Goal: Task Accomplishment & Management: Use online tool/utility

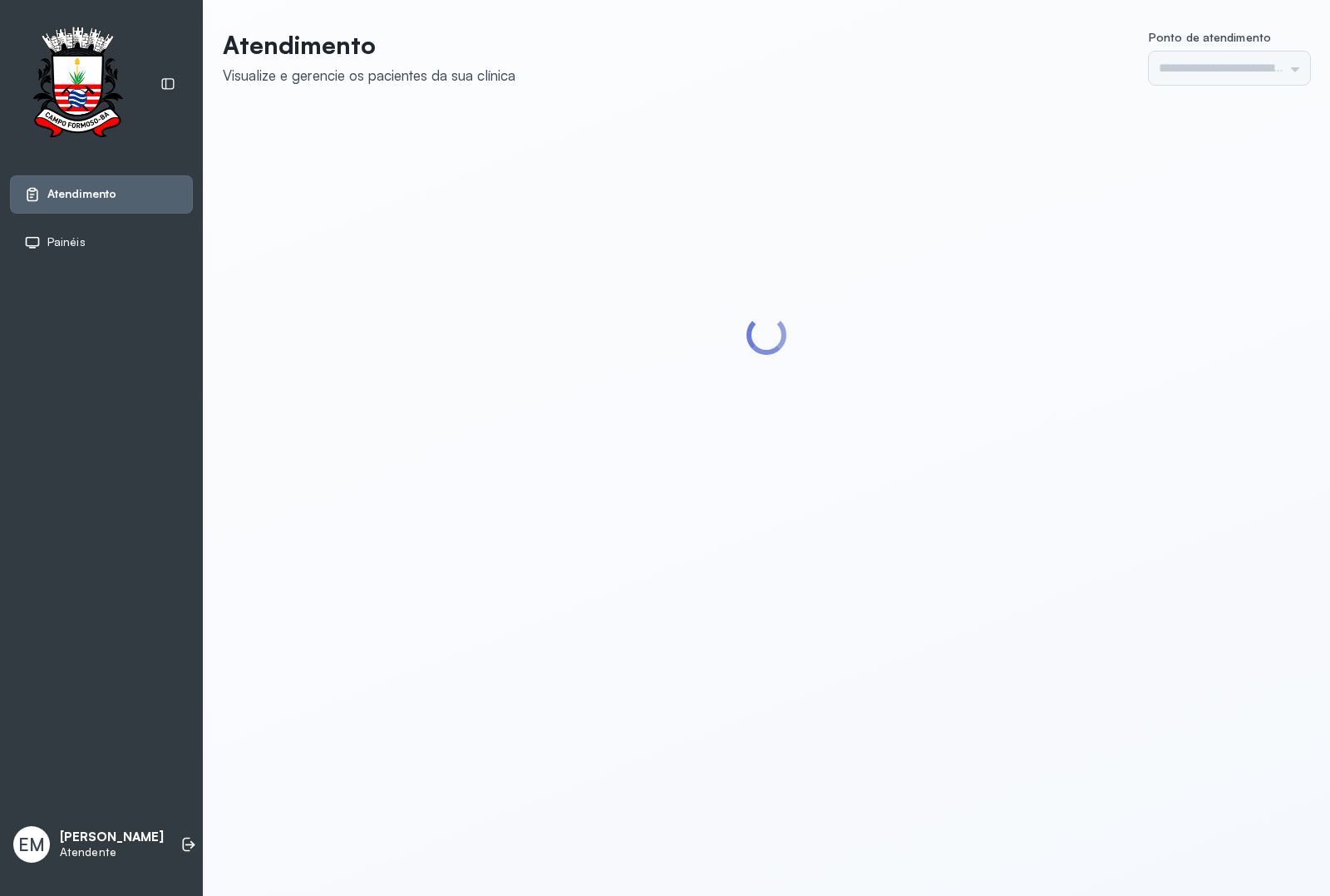
type input "*********"
click at [180, 837] on icon at bounding box center [188, 845] width 16 height 16
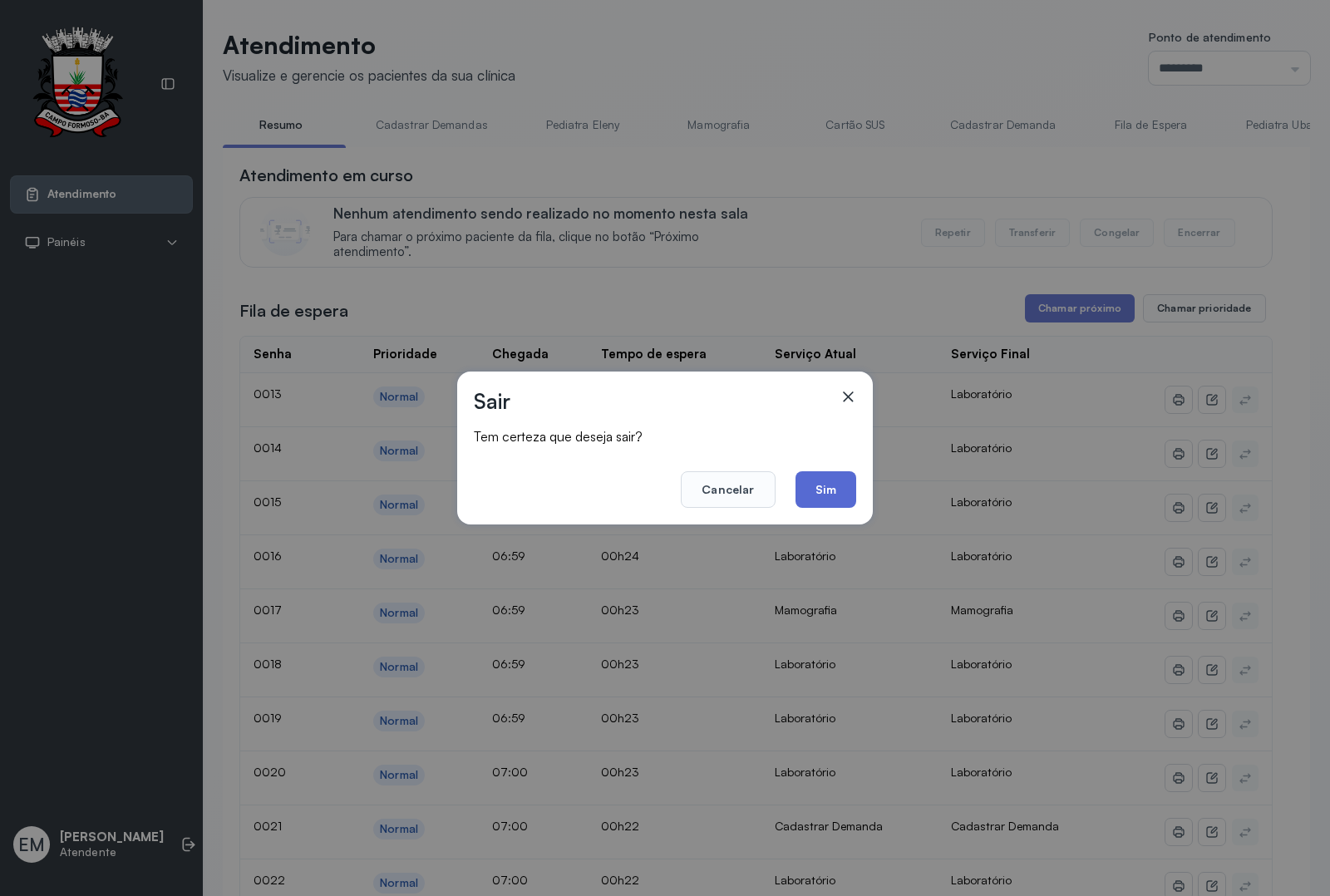
click at [829, 479] on button "Sim" at bounding box center [826, 490] width 60 height 37
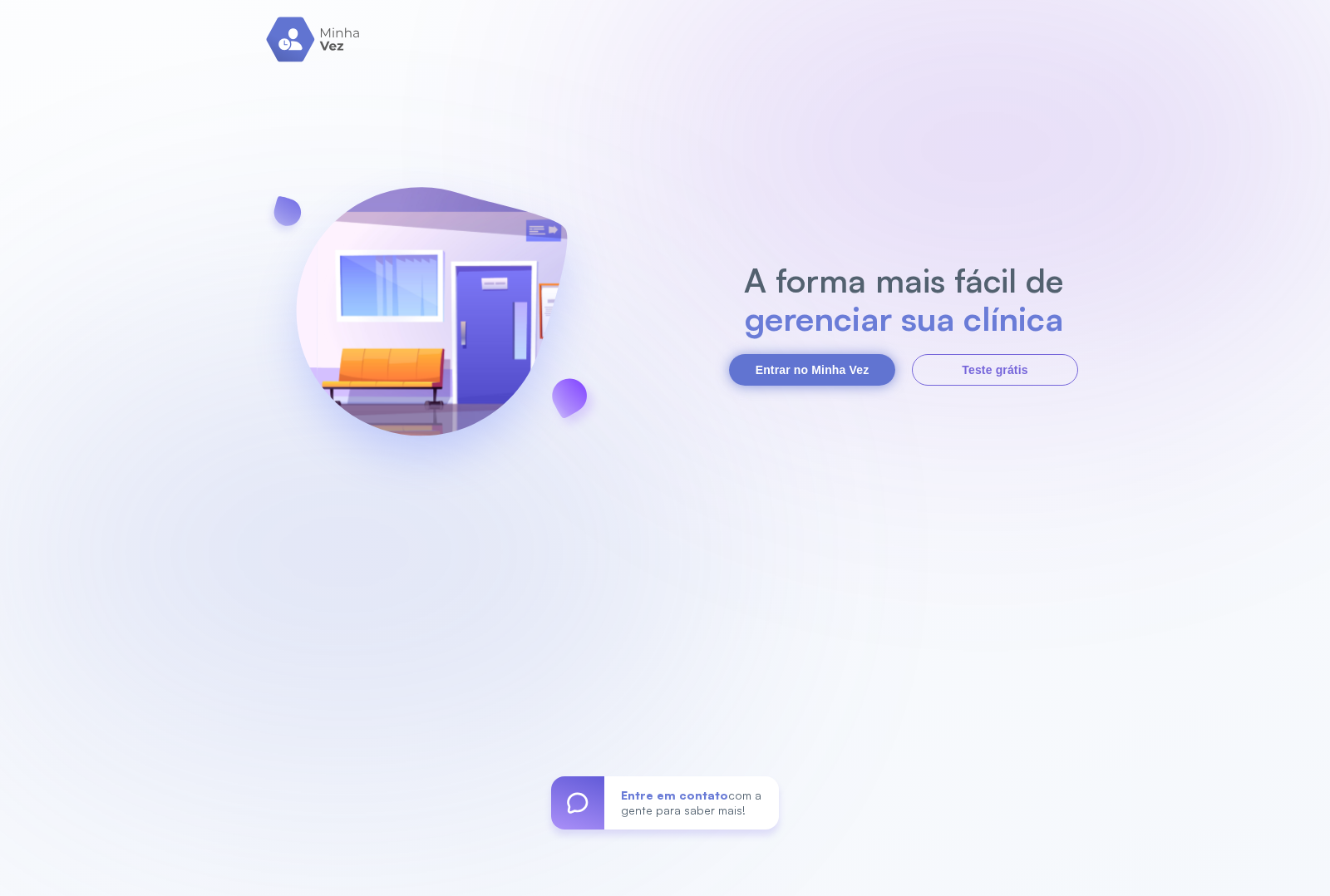
click at [852, 359] on button "Entrar no Minha Vez" at bounding box center [812, 370] width 166 height 32
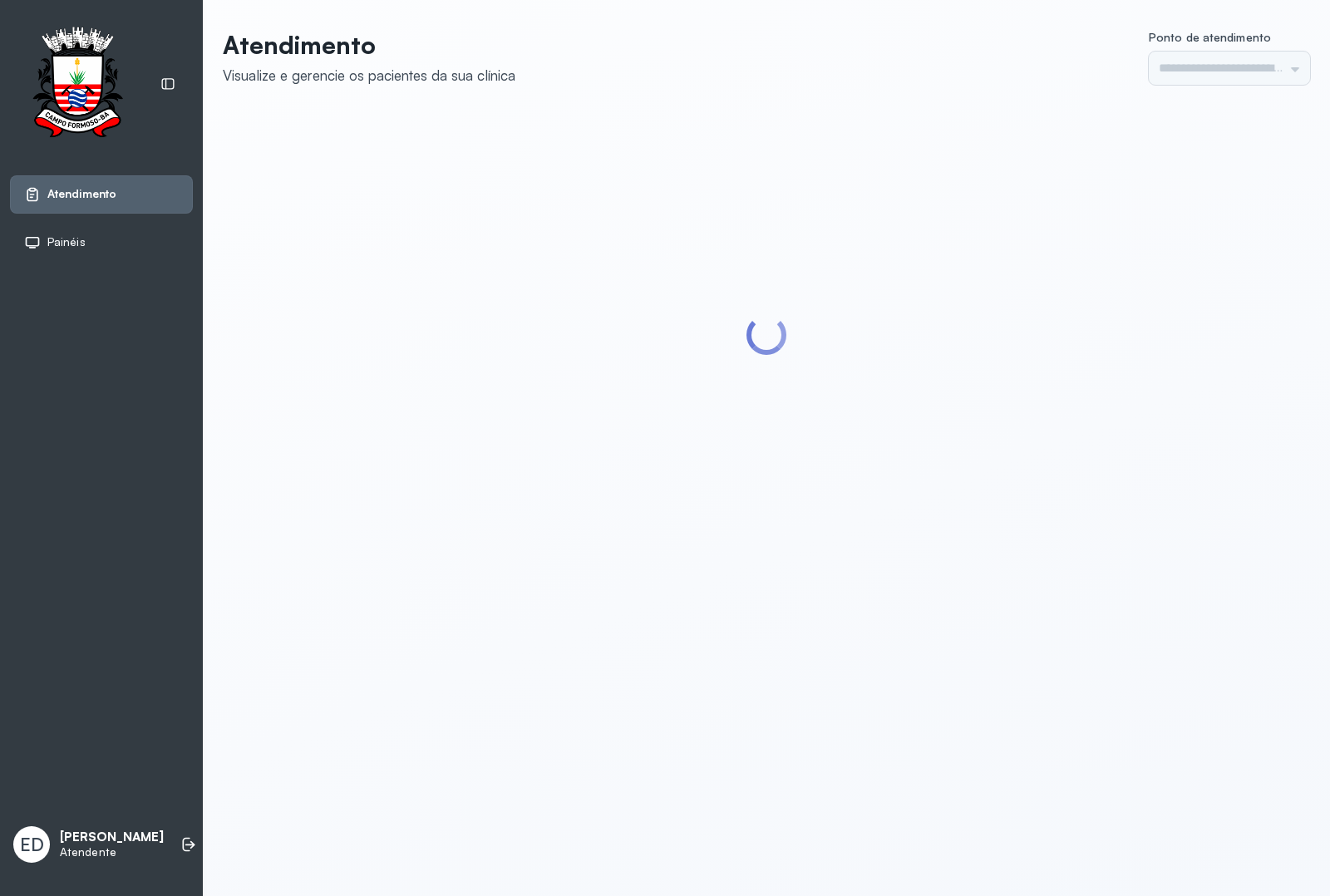
type input "*********"
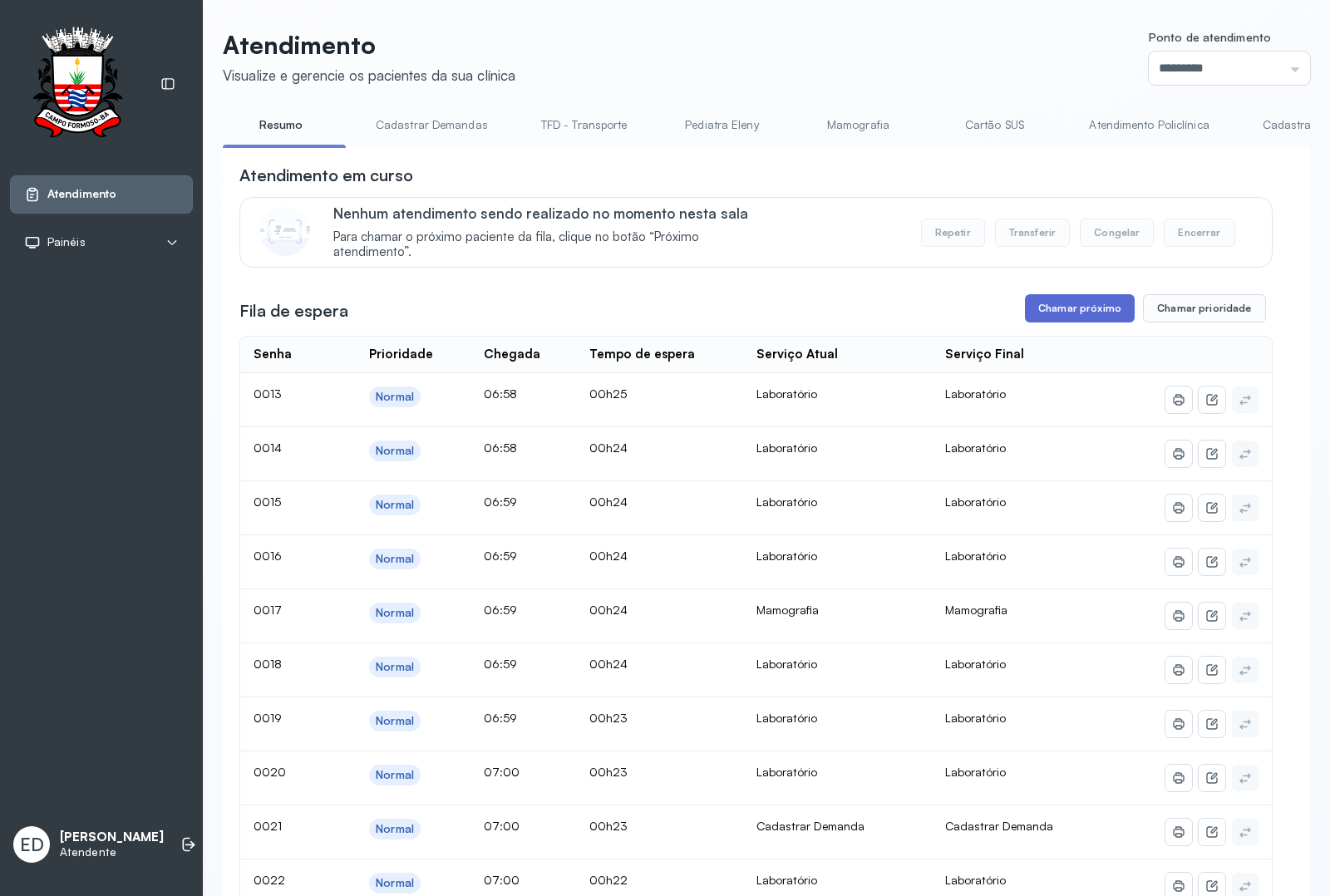
click at [1057, 309] on button "Chamar próximo" at bounding box center [1080, 308] width 110 height 28
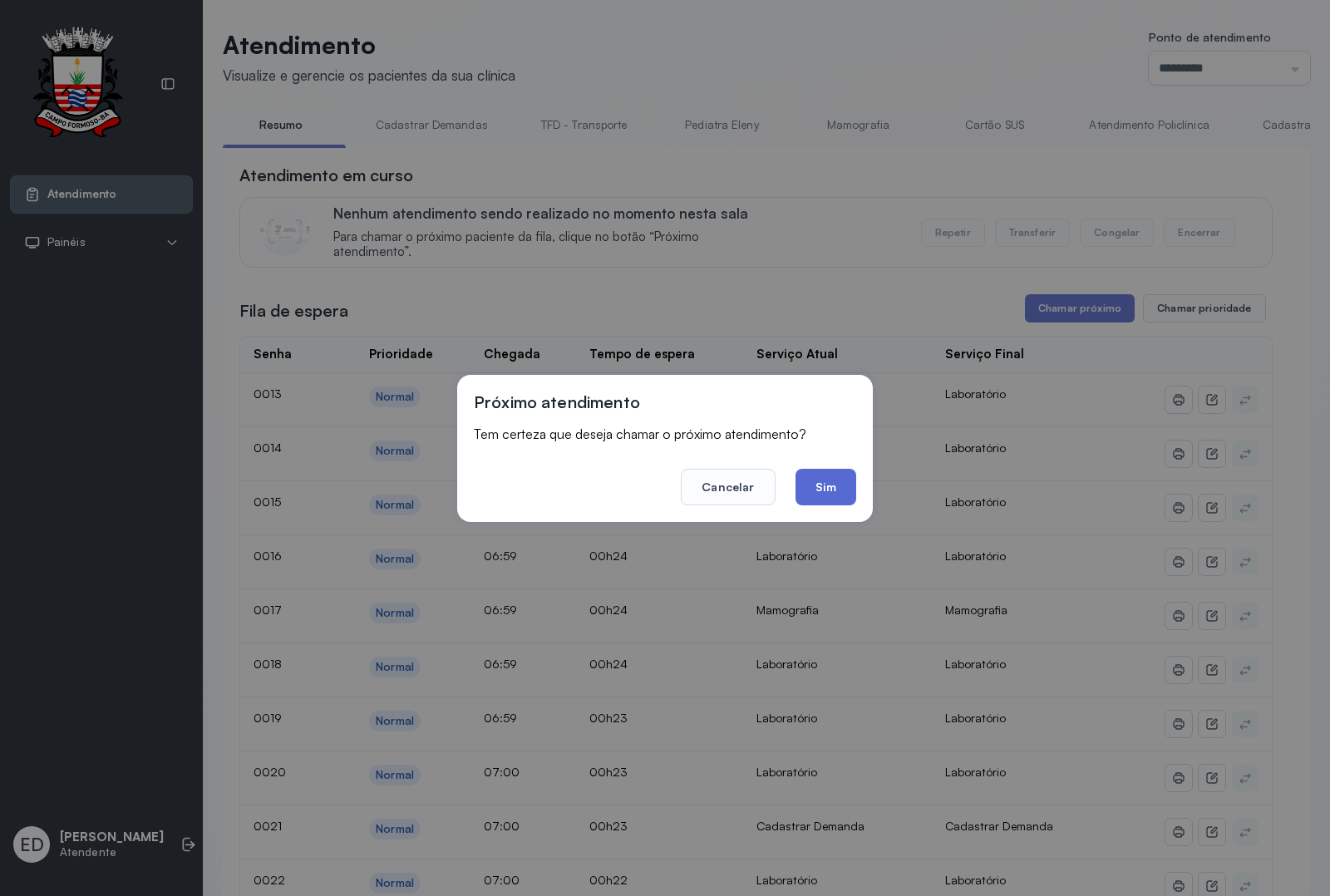
click at [809, 476] on button "Sim" at bounding box center [826, 487] width 60 height 37
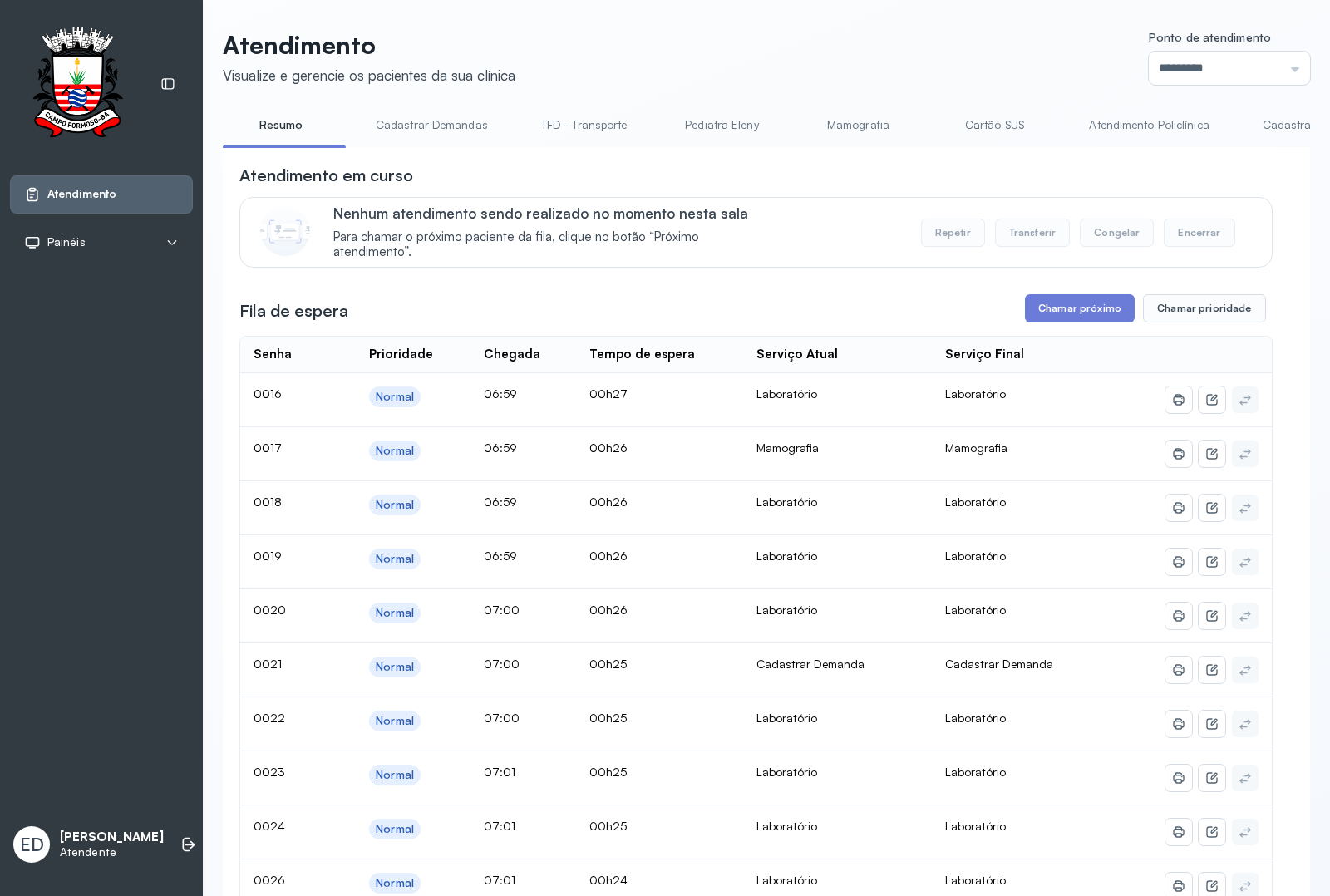
click at [1065, 320] on button "Chamar próximo" at bounding box center [1080, 308] width 110 height 28
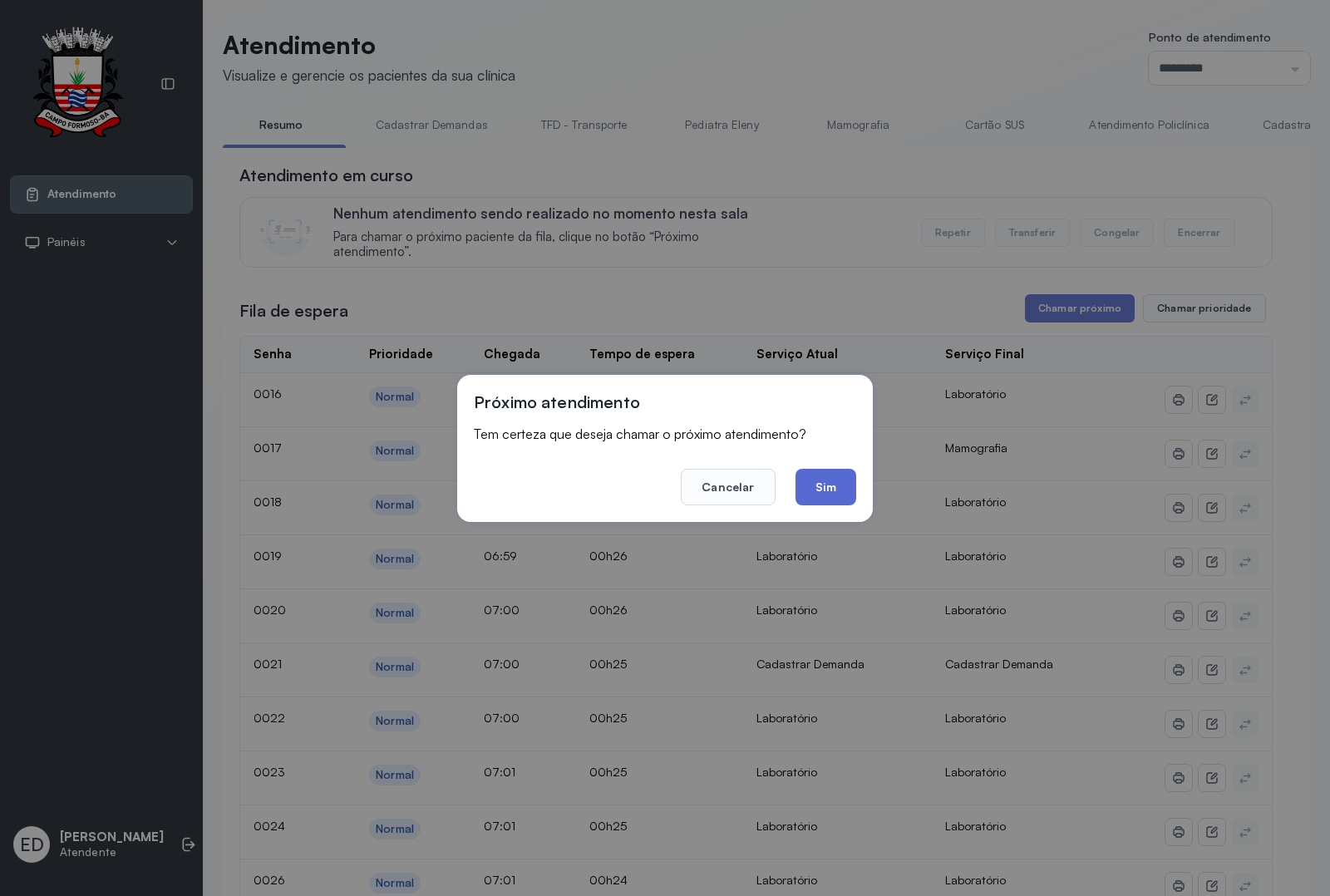
click at [825, 486] on button "Sim" at bounding box center [826, 487] width 60 height 37
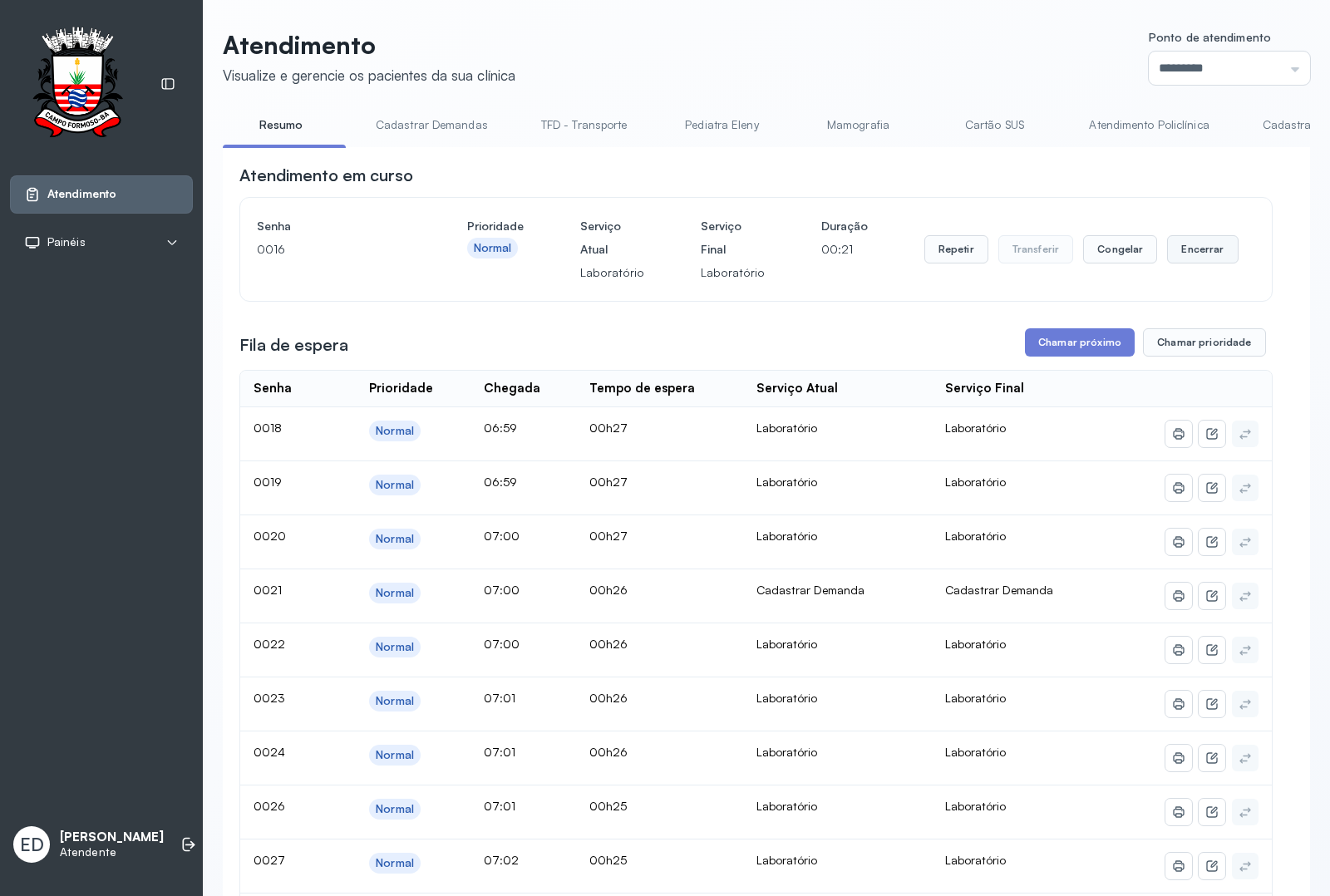
click at [1198, 258] on button "Encerrar" at bounding box center [1202, 249] width 70 height 28
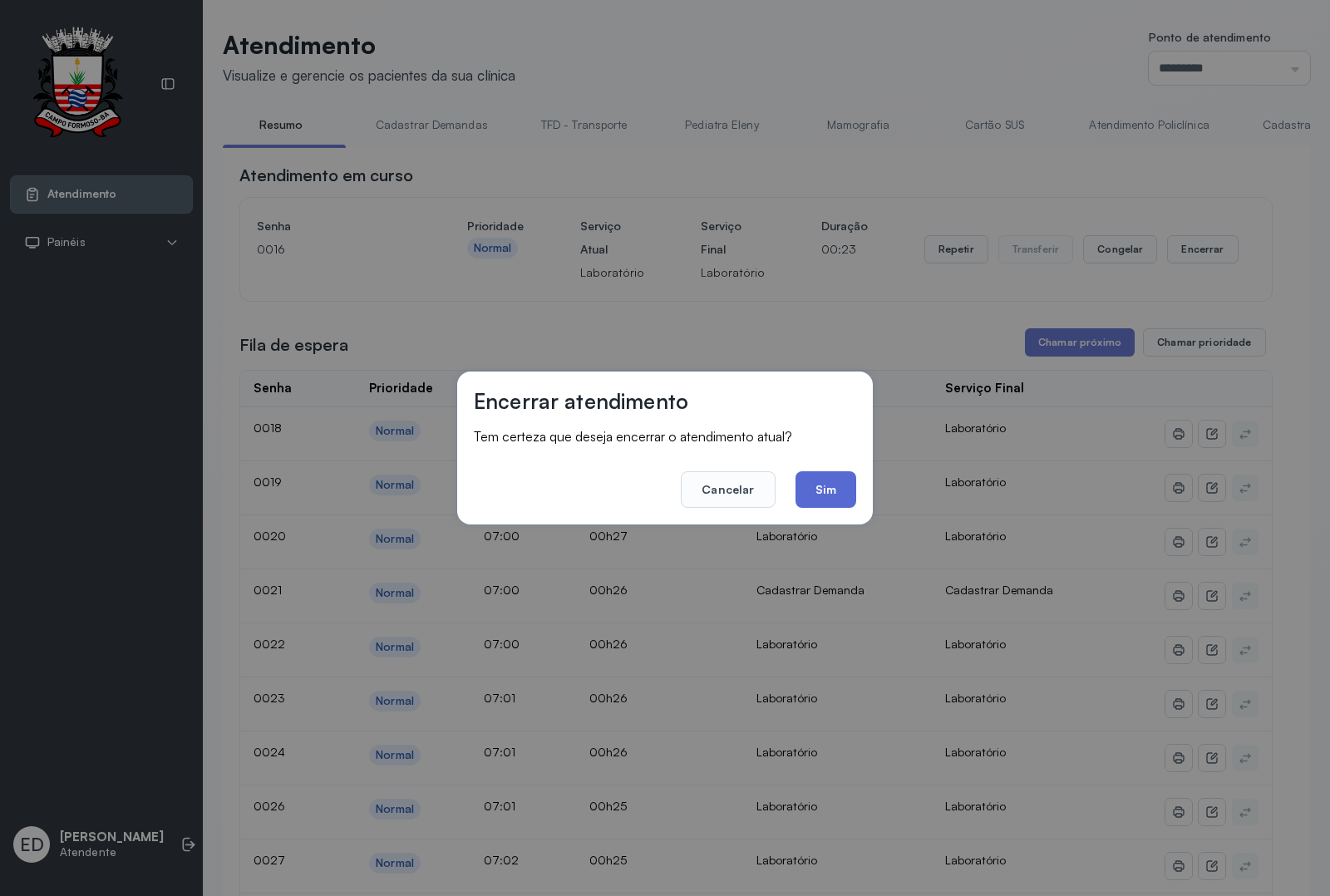
click at [820, 495] on button "Sim" at bounding box center [826, 490] width 60 height 37
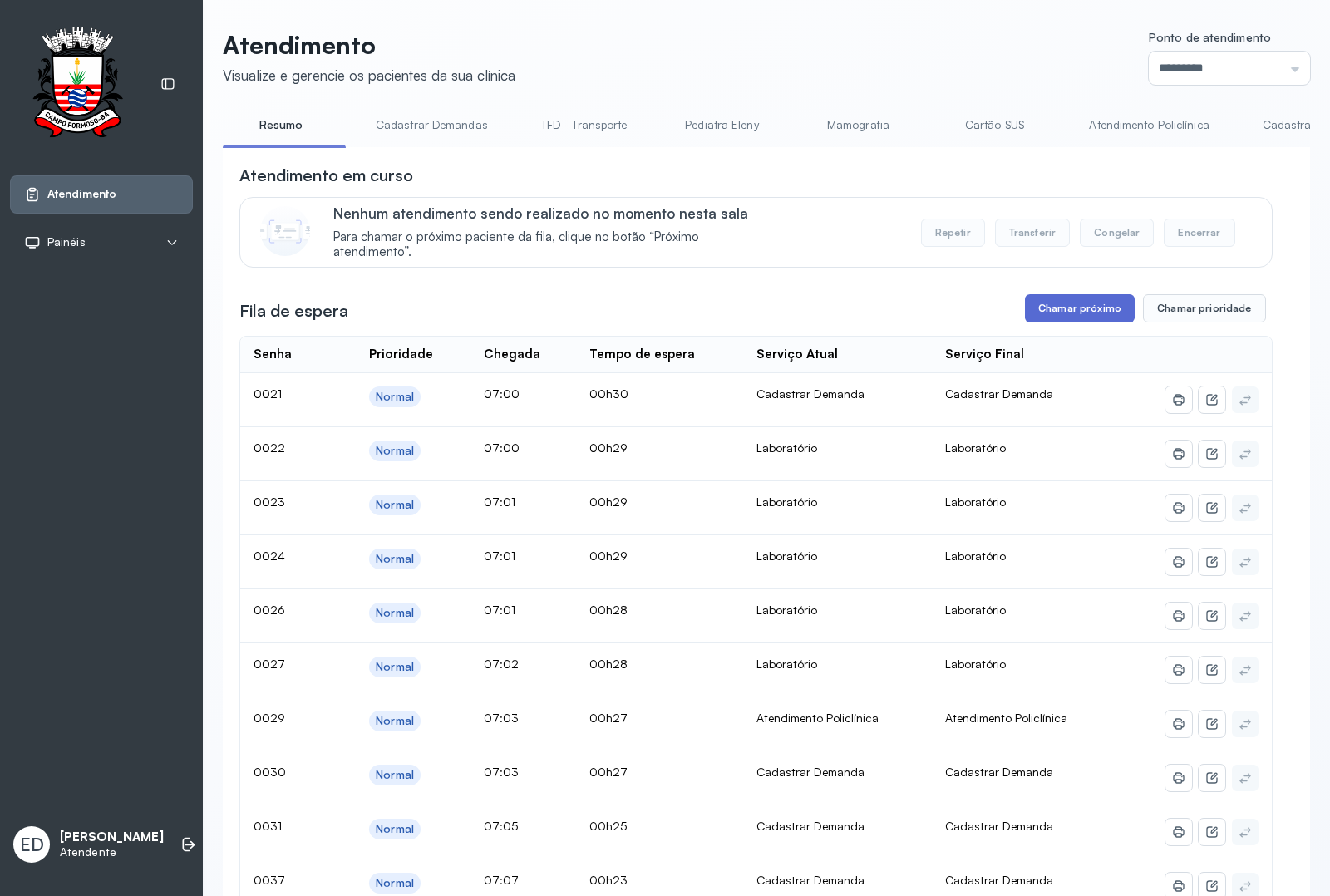
click at [1056, 312] on button "Chamar próximo" at bounding box center [1080, 308] width 110 height 28
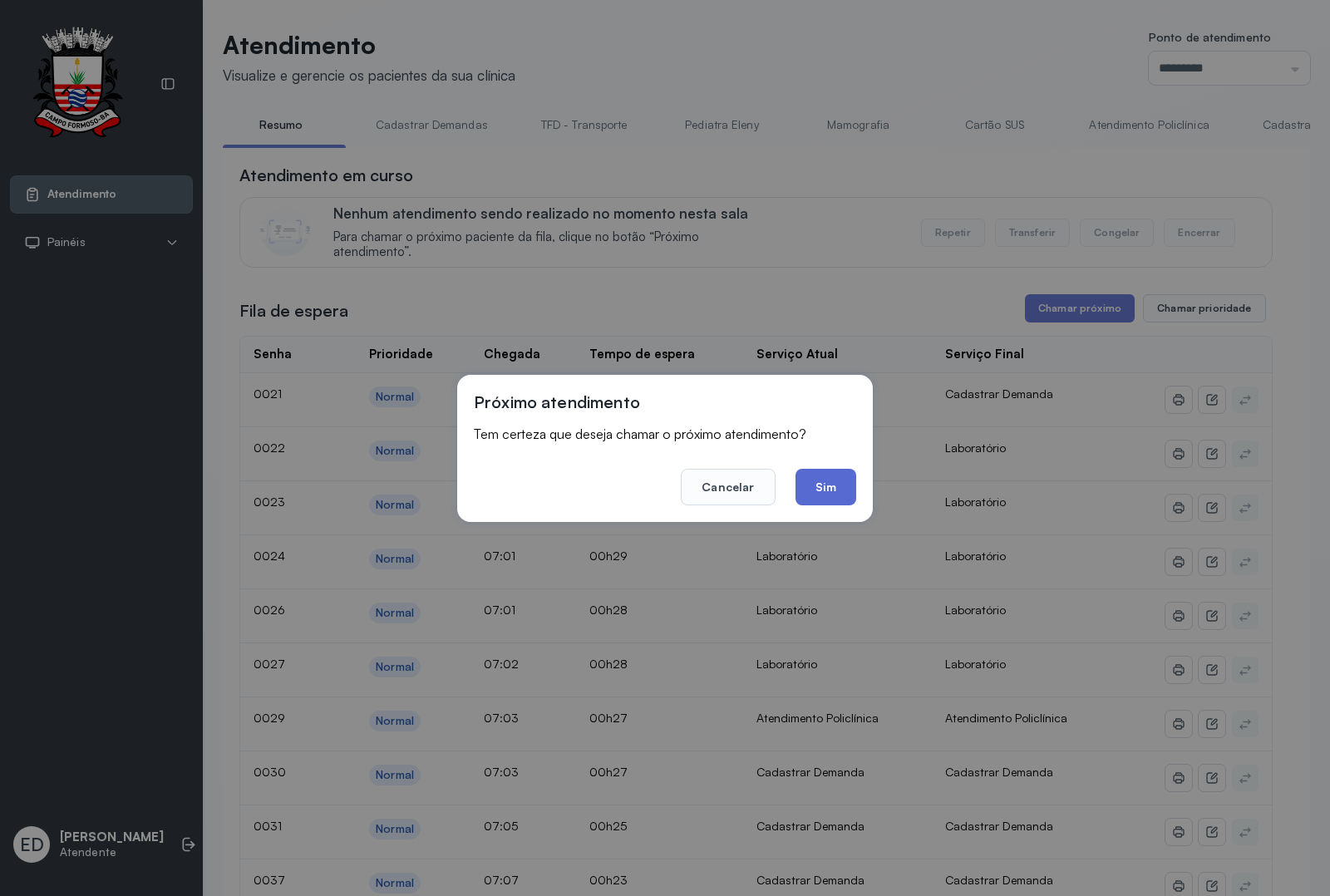
click at [832, 485] on button "Sim" at bounding box center [826, 487] width 60 height 37
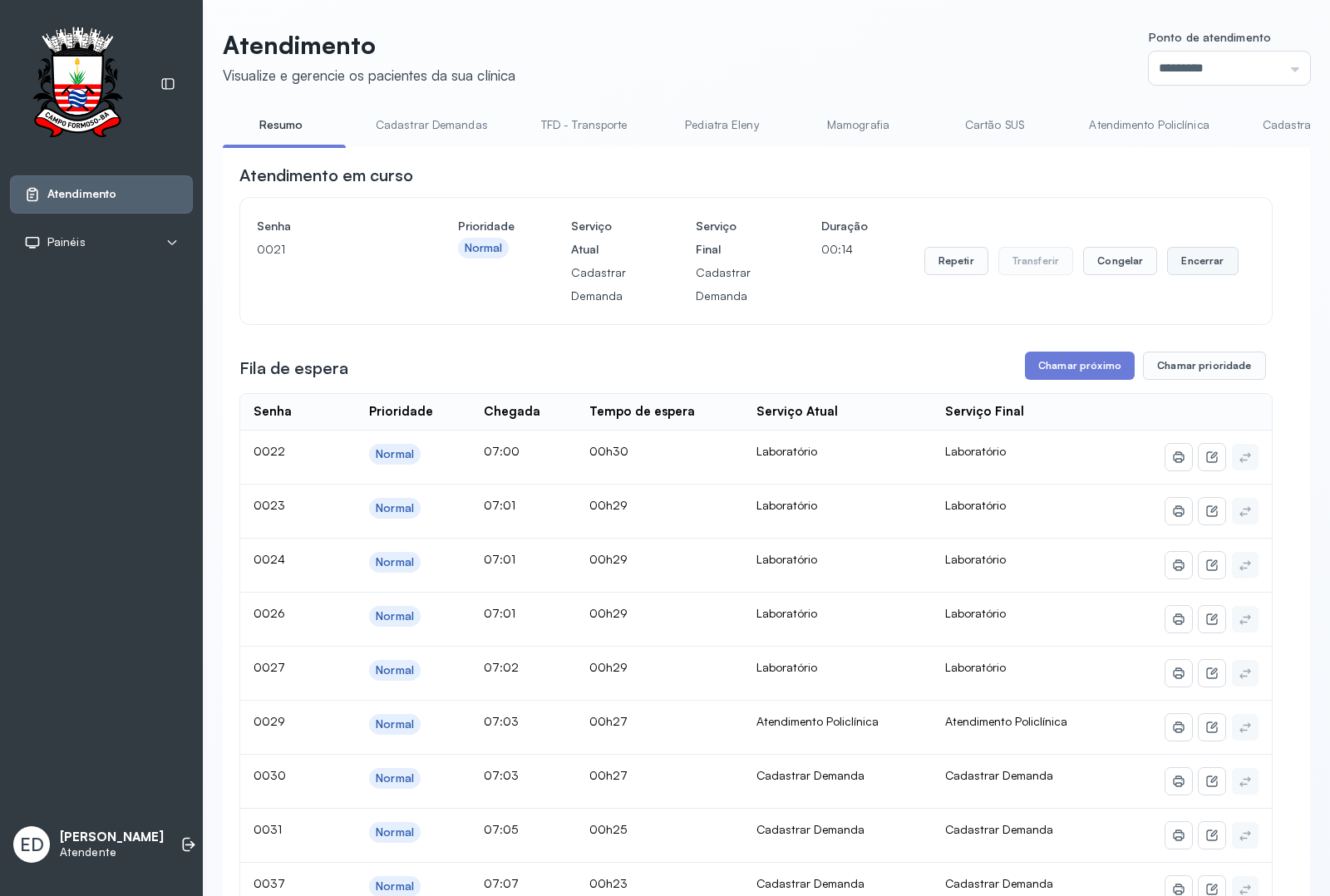
click at [1212, 256] on button "Encerrar" at bounding box center [1202, 260] width 70 height 28
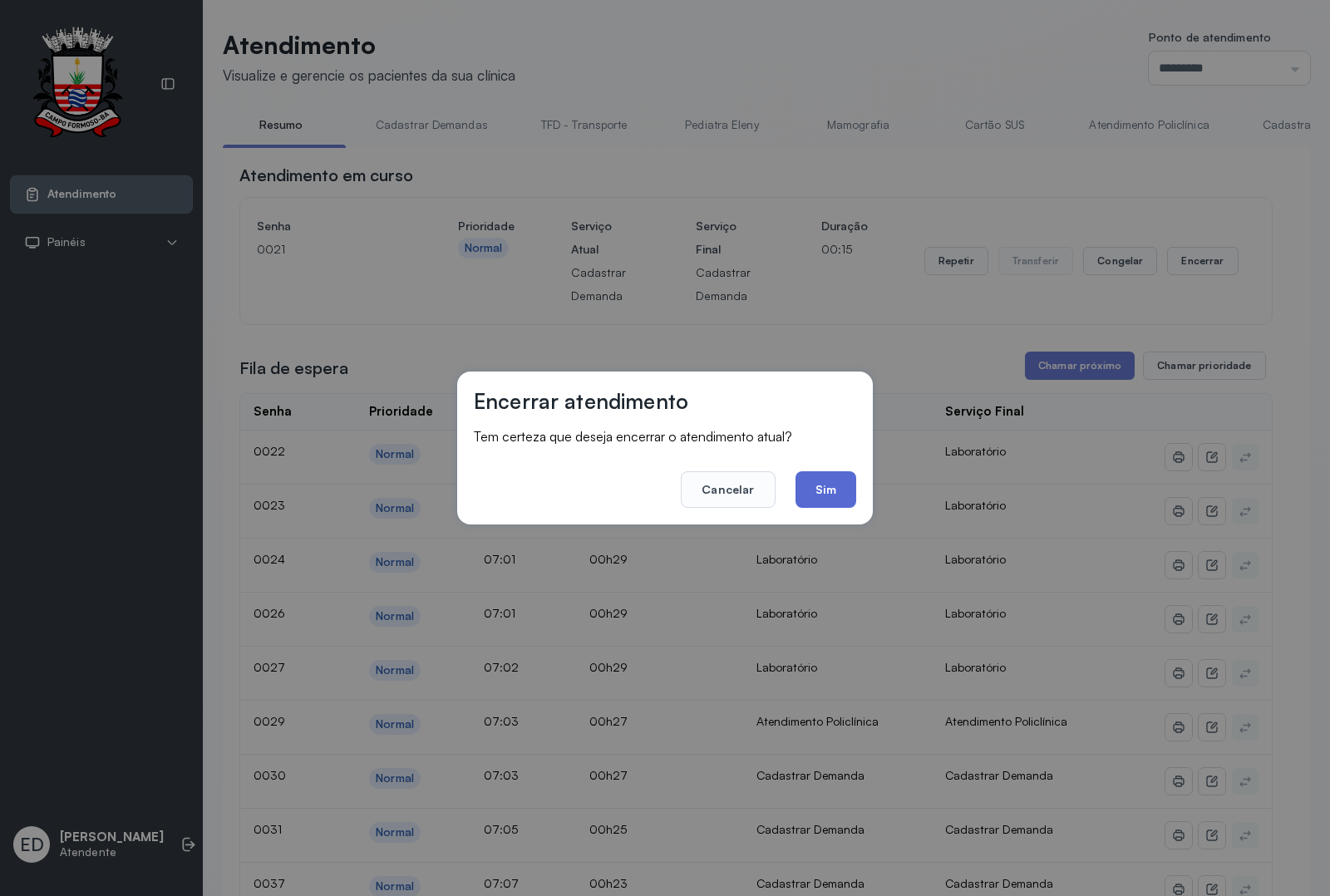
click at [828, 478] on button "Sim" at bounding box center [826, 490] width 60 height 37
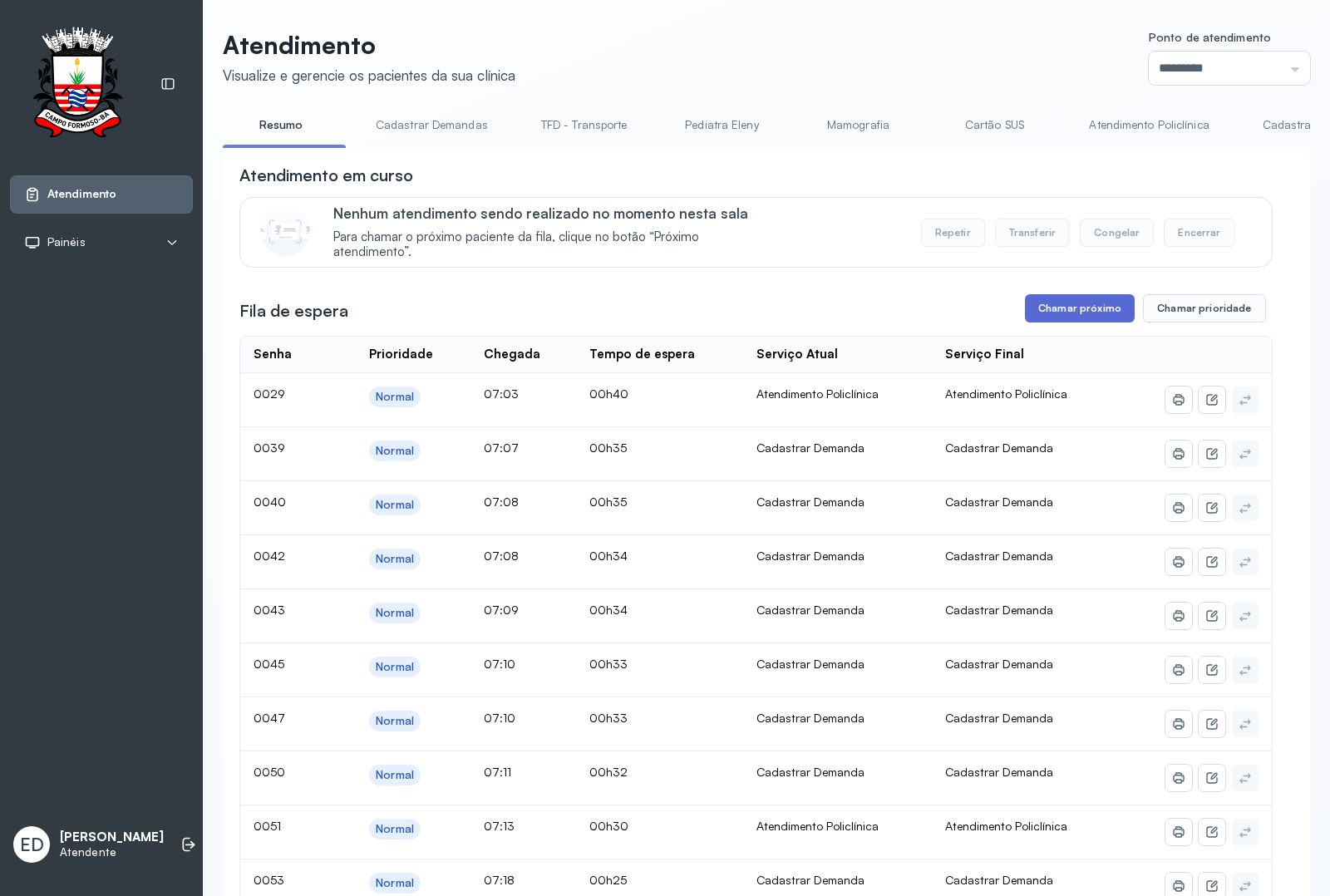
click at [1061, 317] on button "Chamar próximo" at bounding box center [1080, 308] width 110 height 28
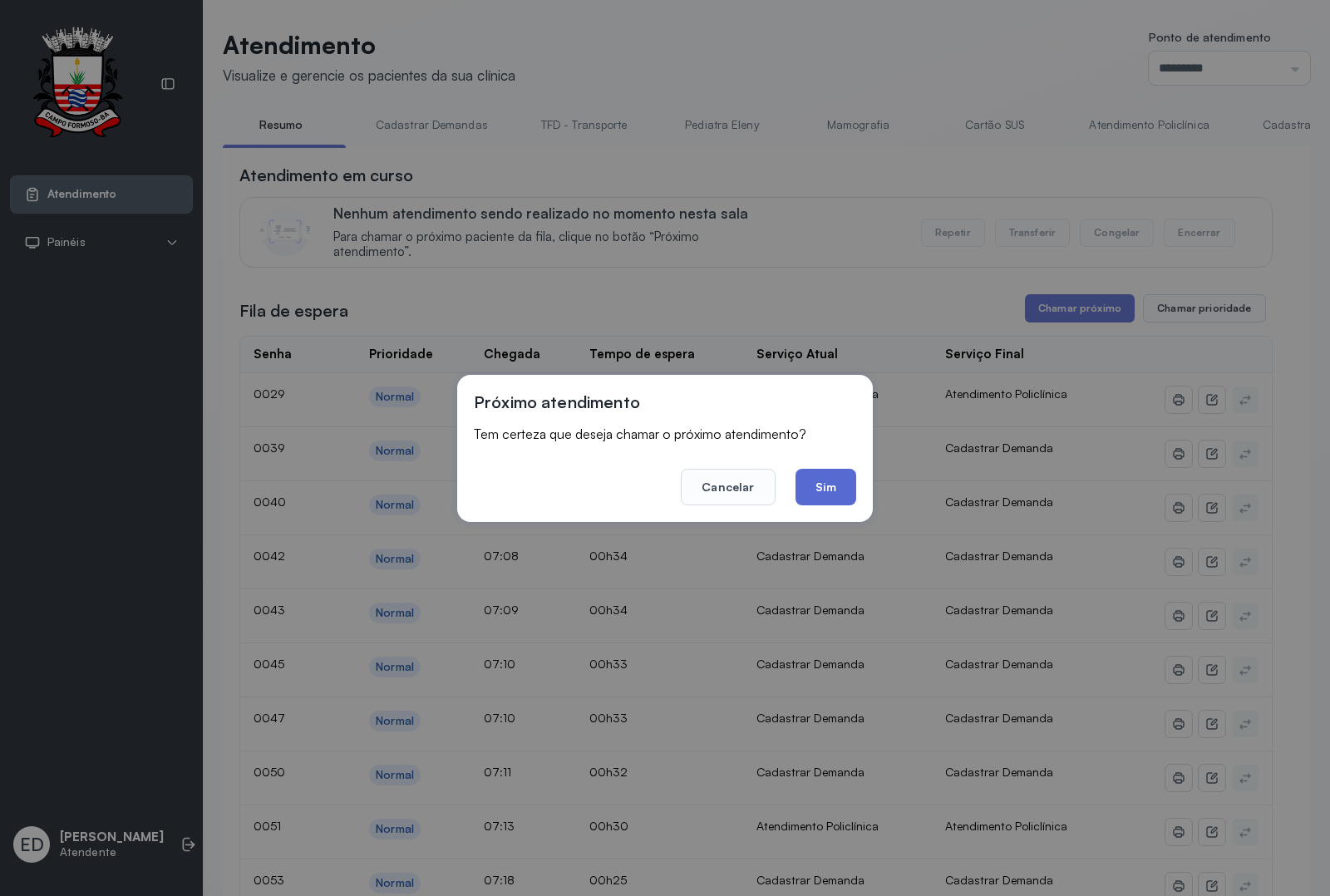
click at [817, 488] on button "Sim" at bounding box center [826, 487] width 60 height 37
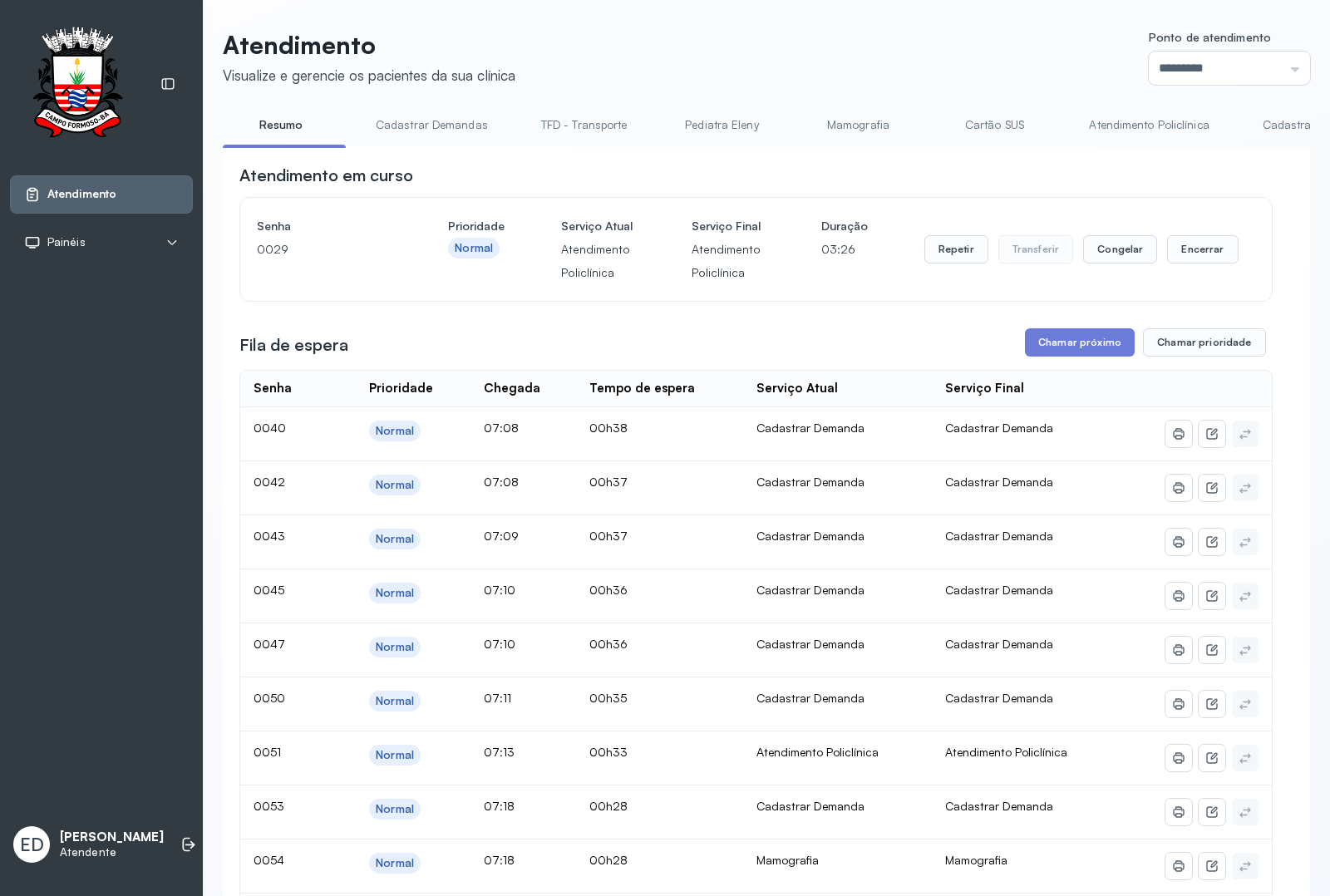
click at [1124, 129] on link "Atendimento Policlínica" at bounding box center [1148, 125] width 153 height 27
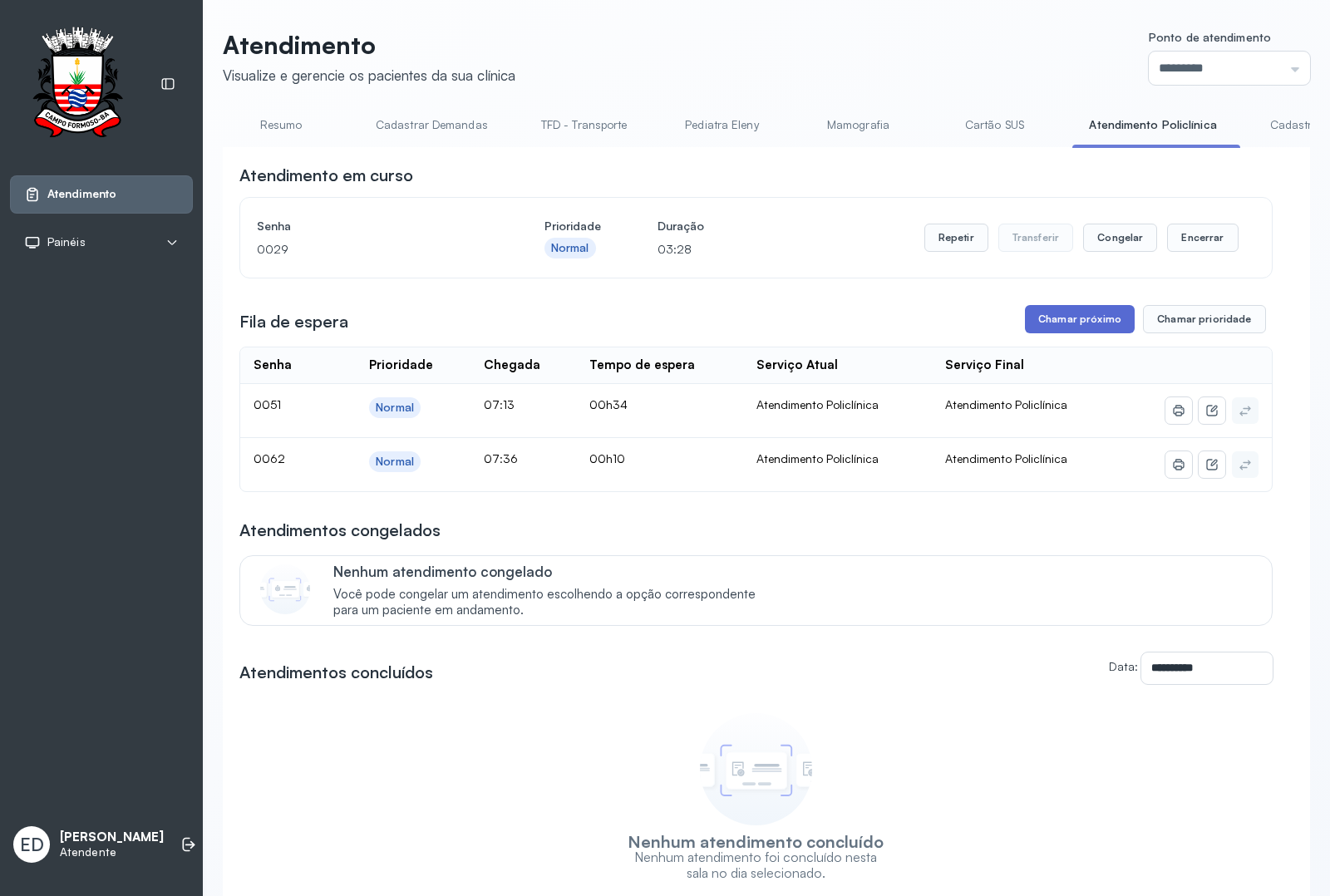
click at [1085, 327] on button "Chamar próximo" at bounding box center [1080, 319] width 110 height 28
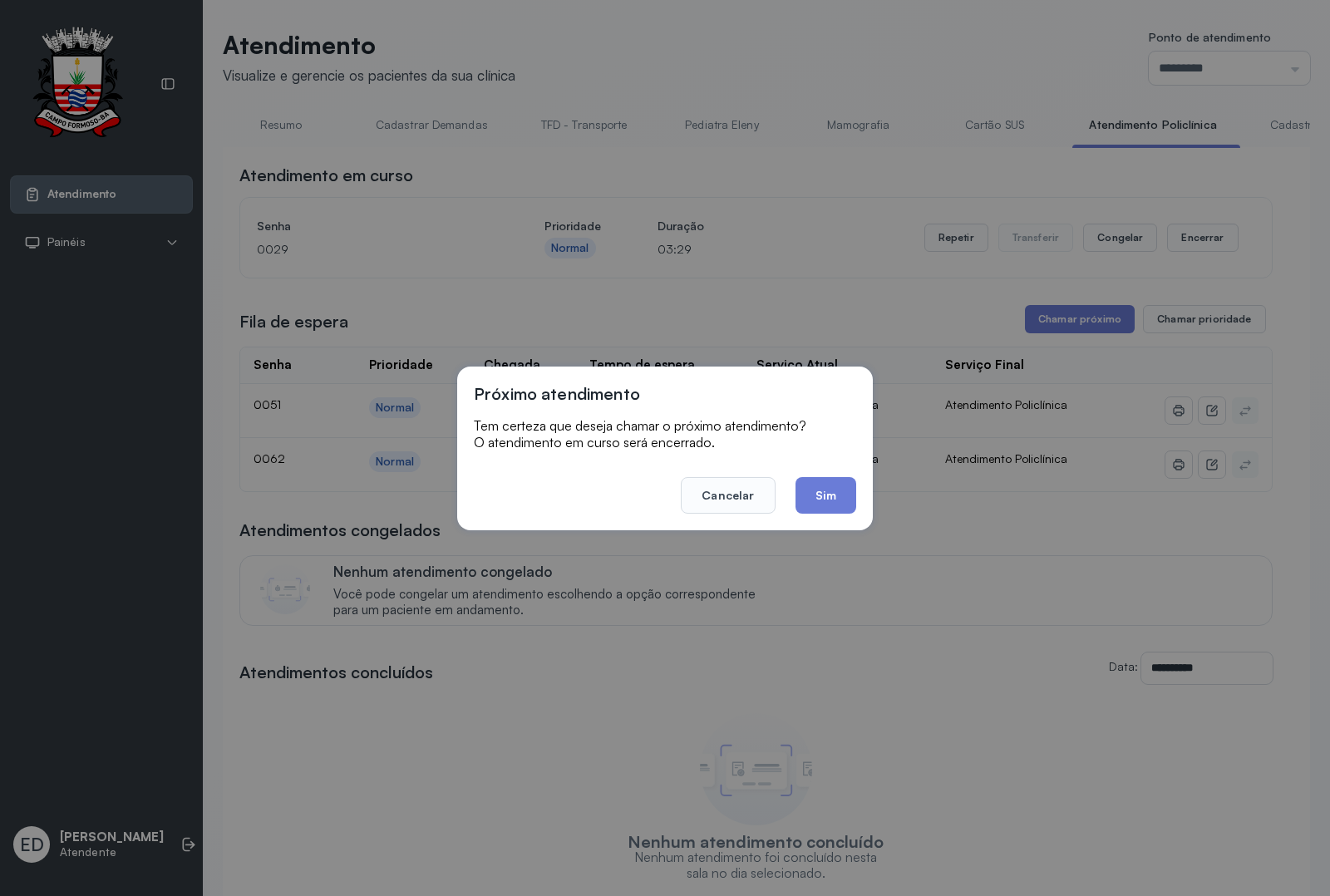
click at [831, 497] on button "Sim" at bounding box center [826, 495] width 60 height 37
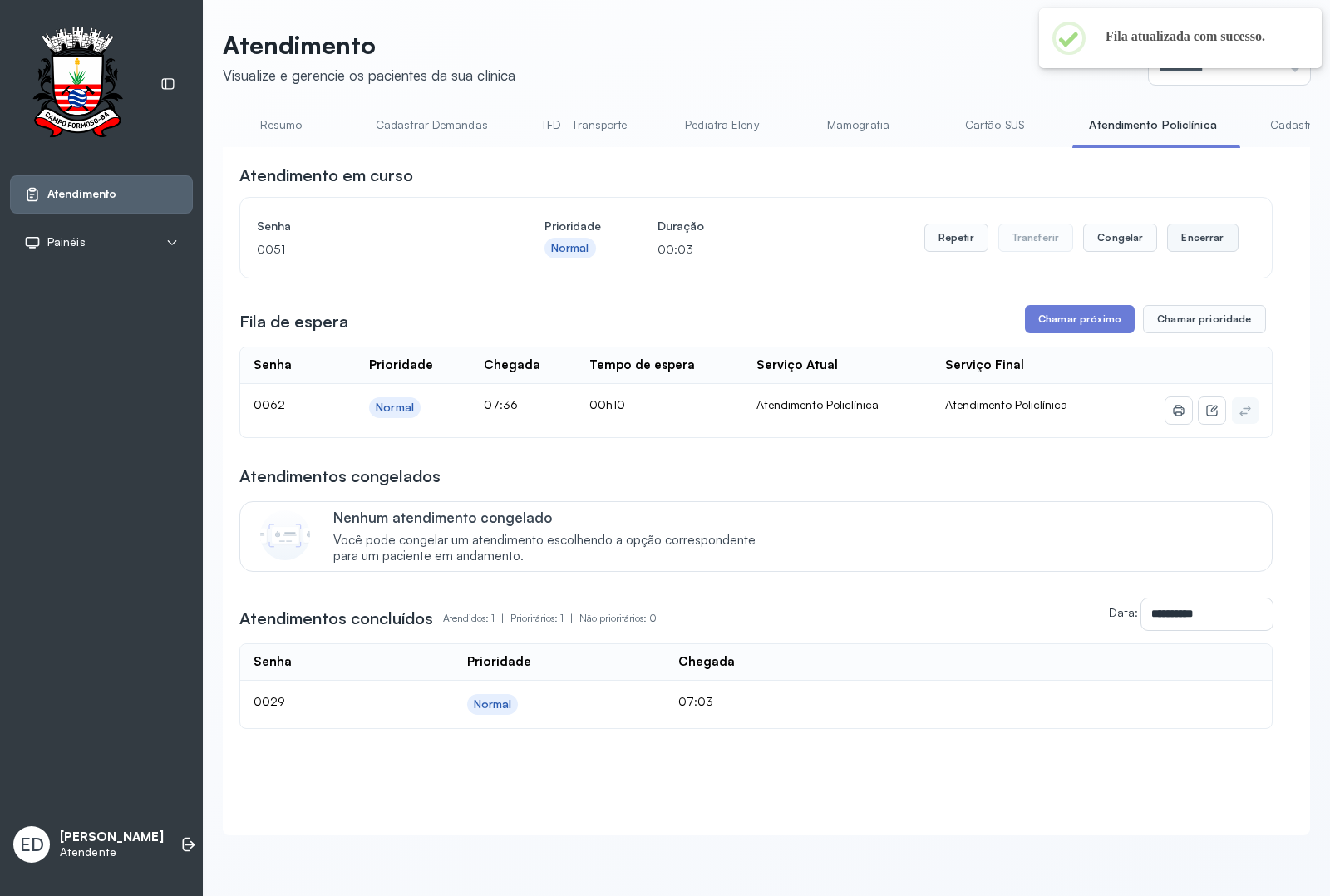
click at [1198, 247] on button "Encerrar" at bounding box center [1202, 237] width 70 height 28
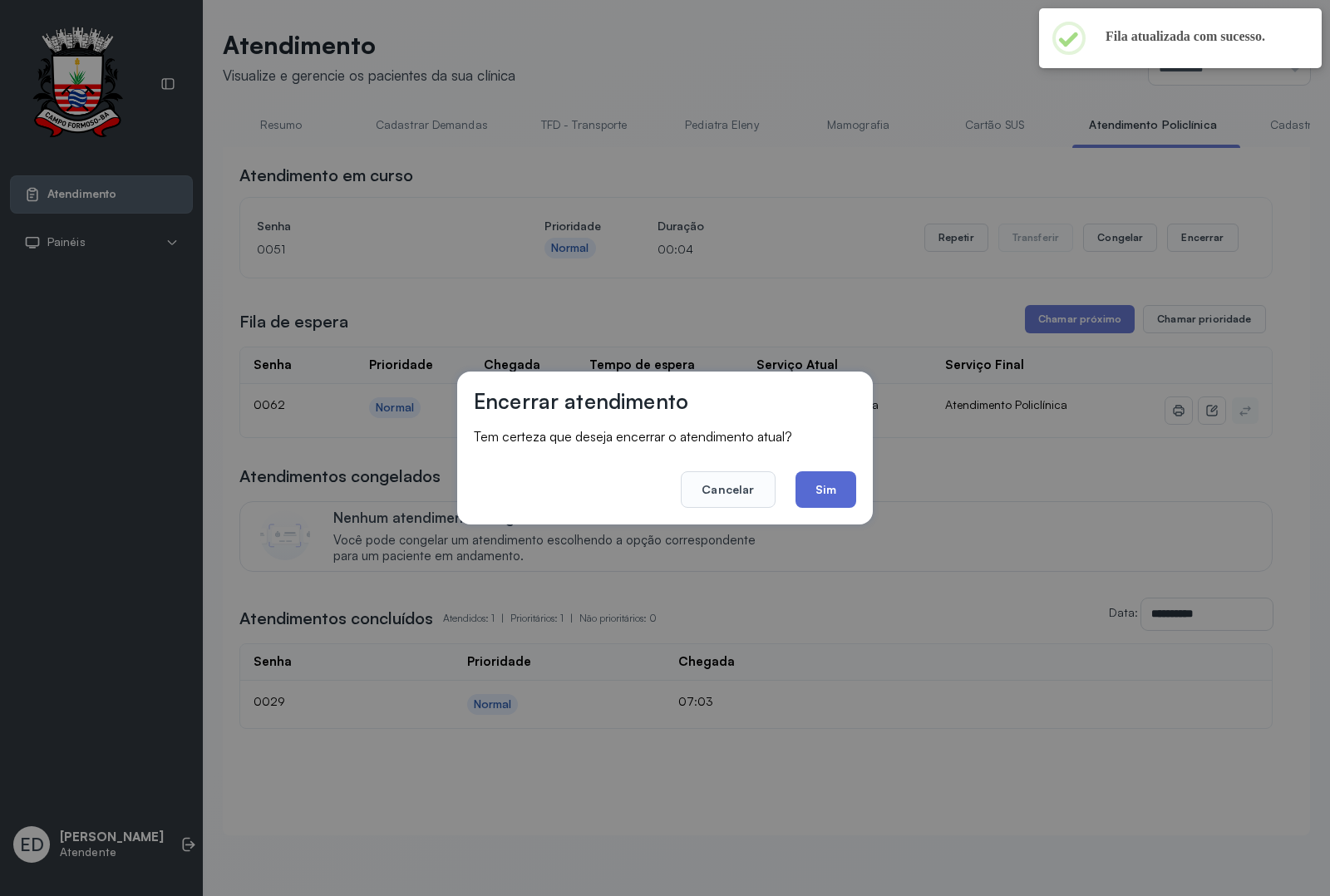
click at [819, 488] on button "Sim" at bounding box center [826, 490] width 60 height 37
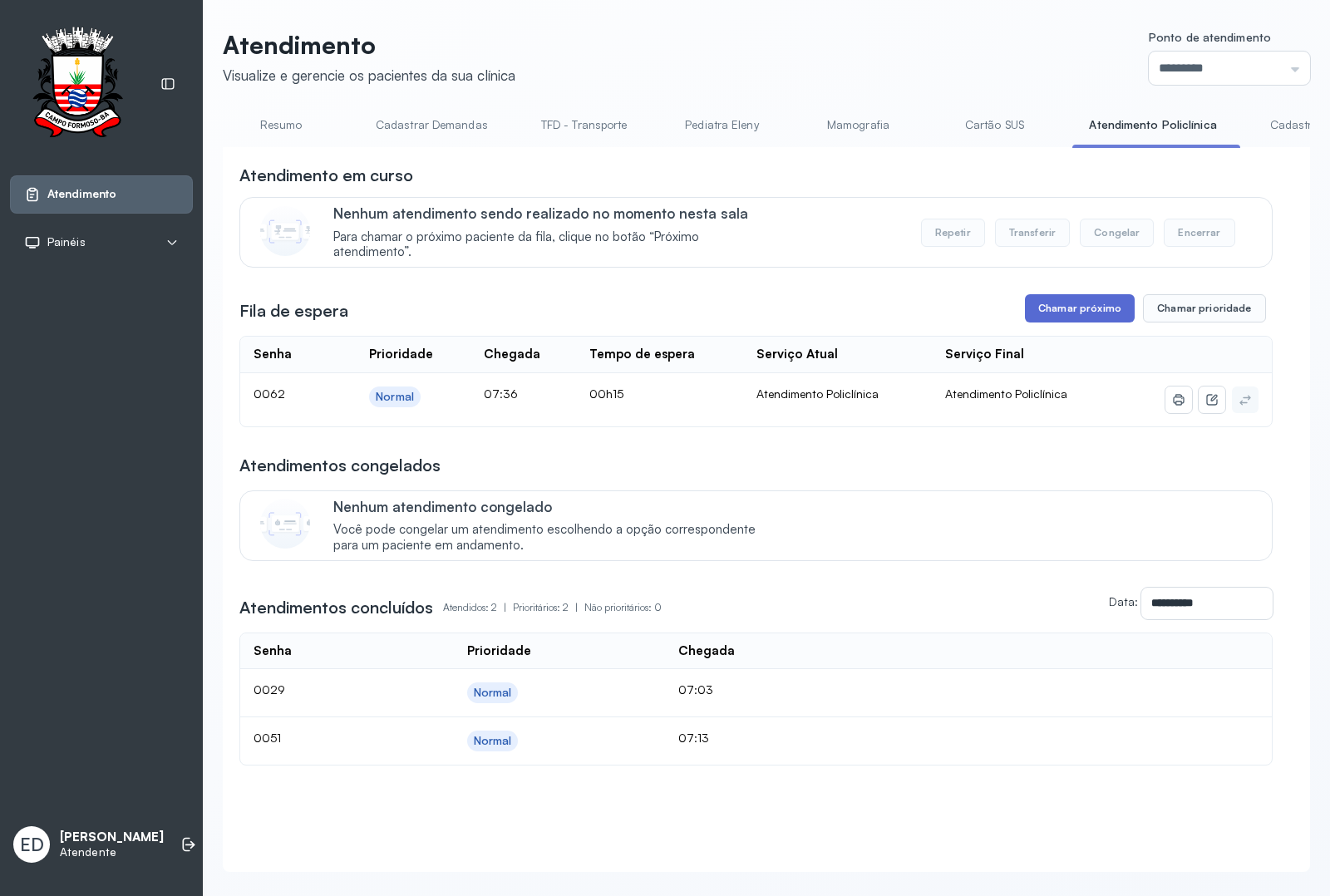
click at [1093, 322] on button "Chamar próximo" at bounding box center [1080, 308] width 110 height 28
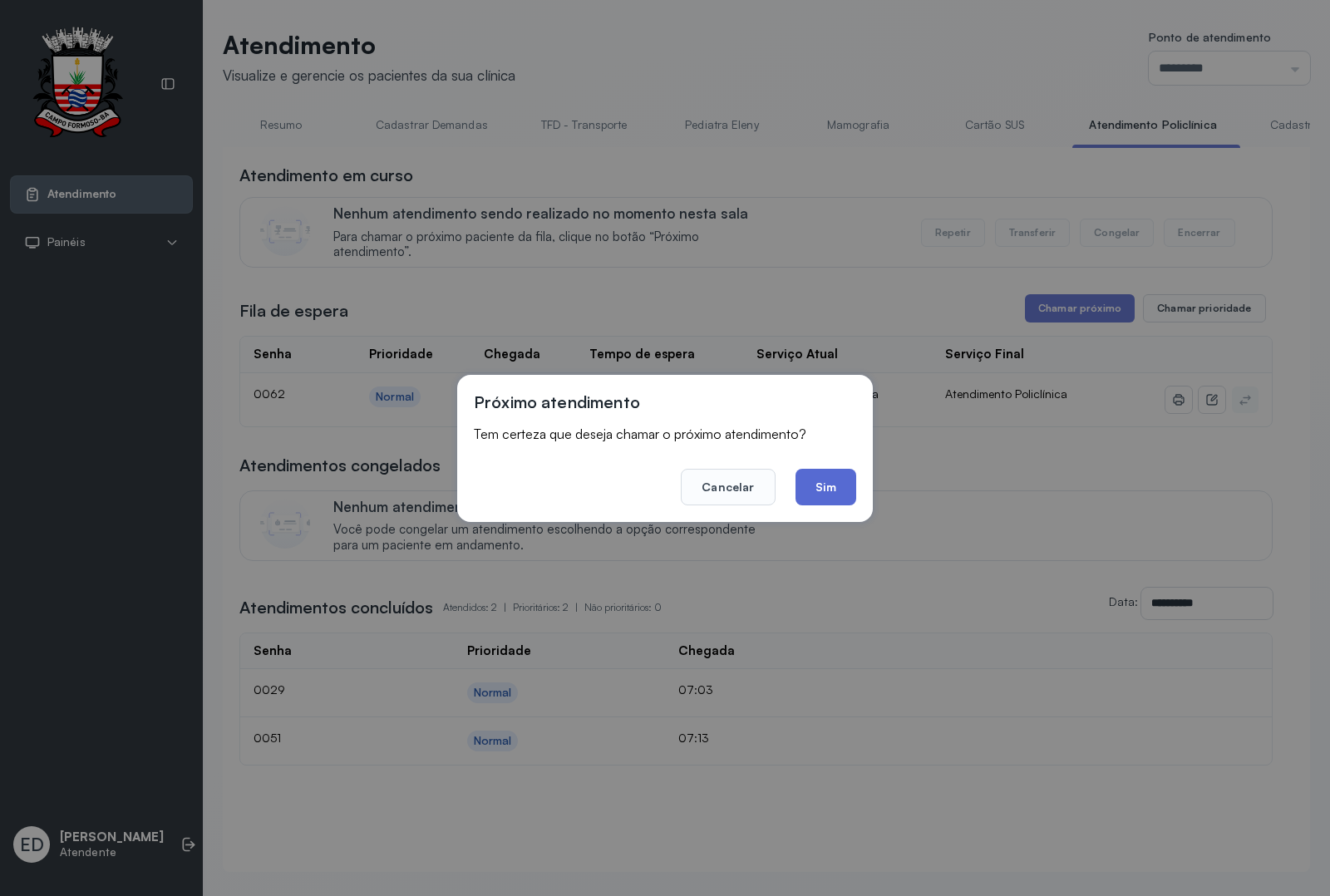
click at [831, 491] on button "Sim" at bounding box center [826, 487] width 60 height 37
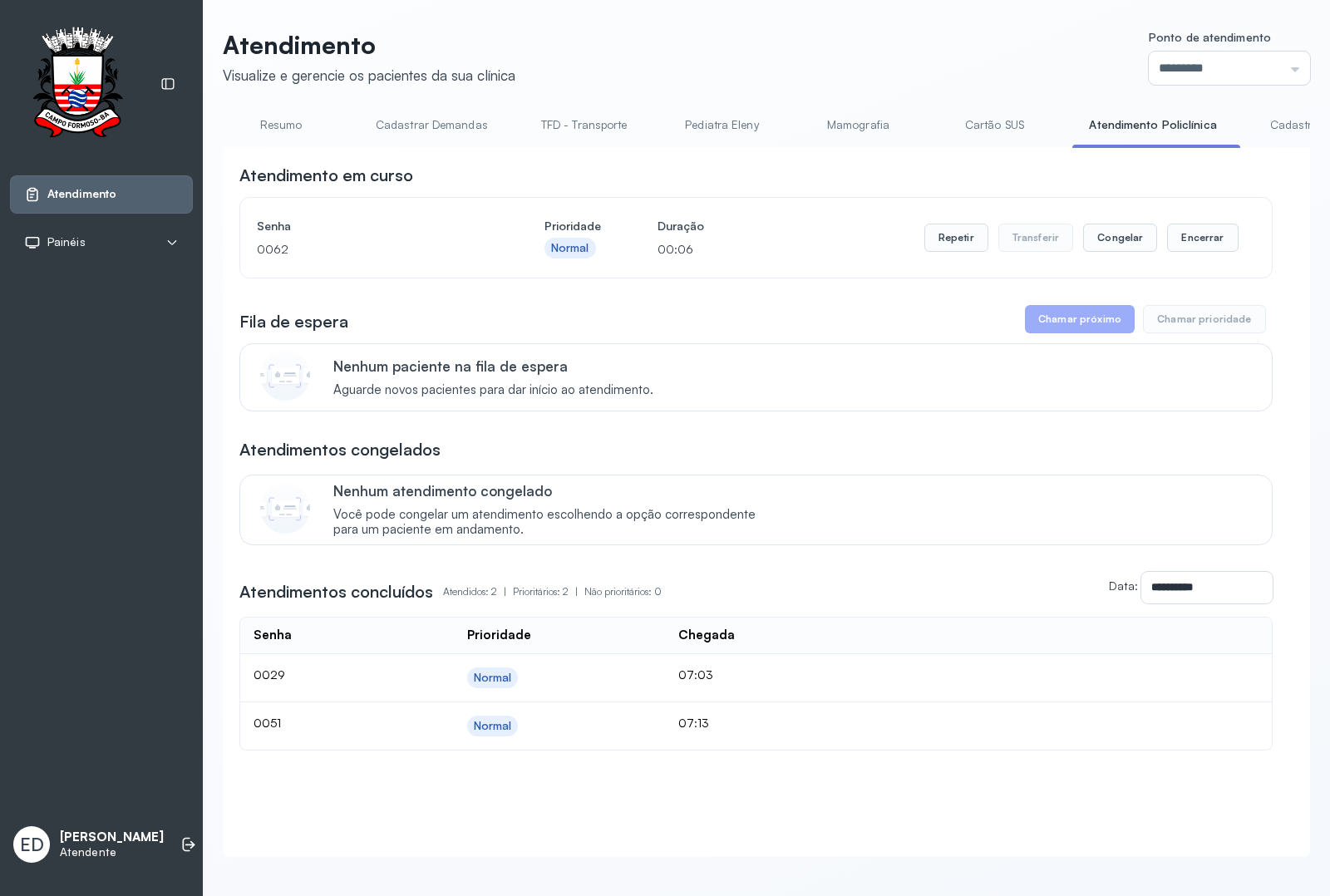
click at [891, 47] on header "Atendimento Visualize e gerencie os pacientes da sua clínica Ponto de atendimen…" at bounding box center [766, 58] width 1087 height 55
click at [1196, 247] on button "Encerrar" at bounding box center [1202, 237] width 70 height 28
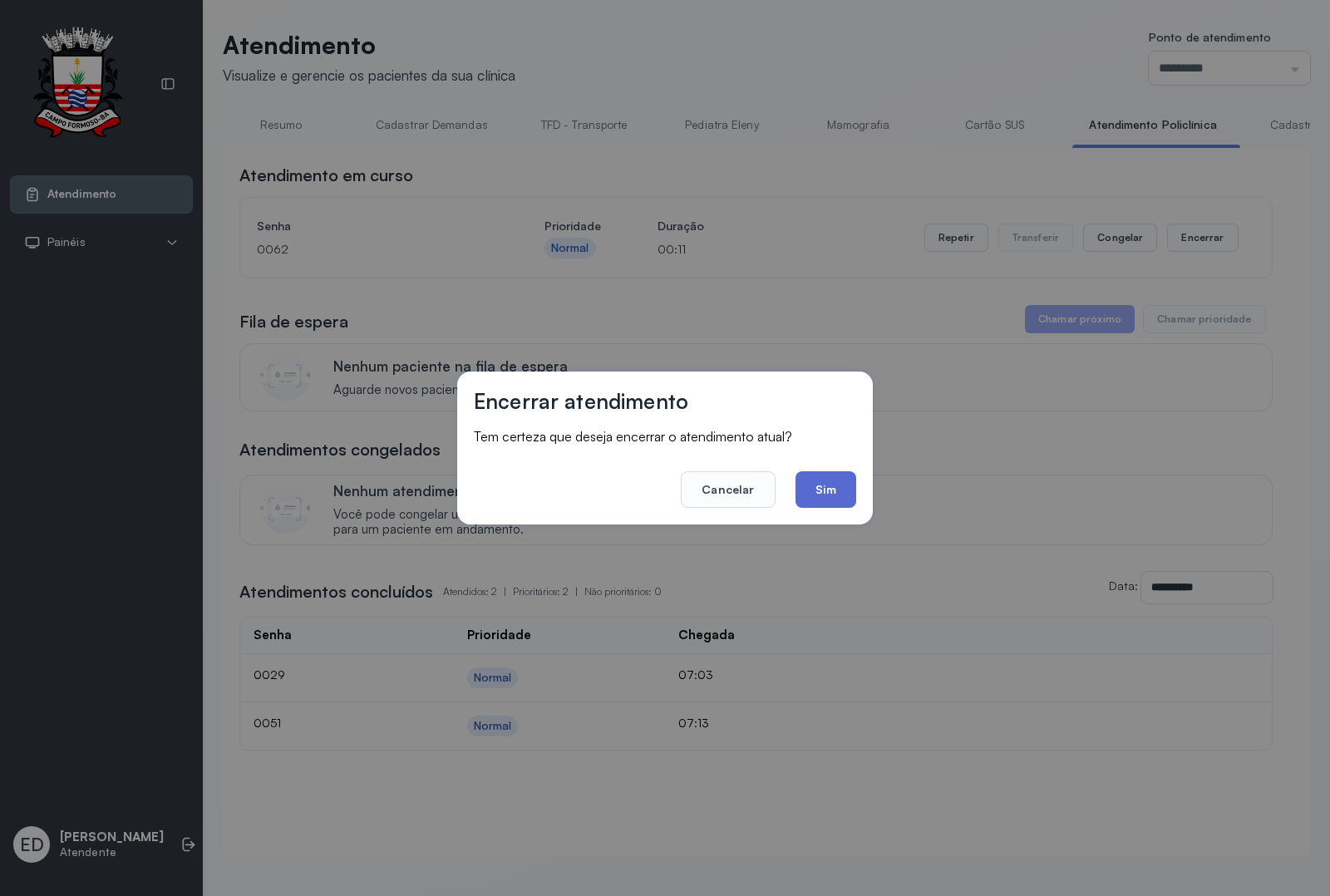
click at [831, 495] on button "Sim" at bounding box center [826, 490] width 60 height 37
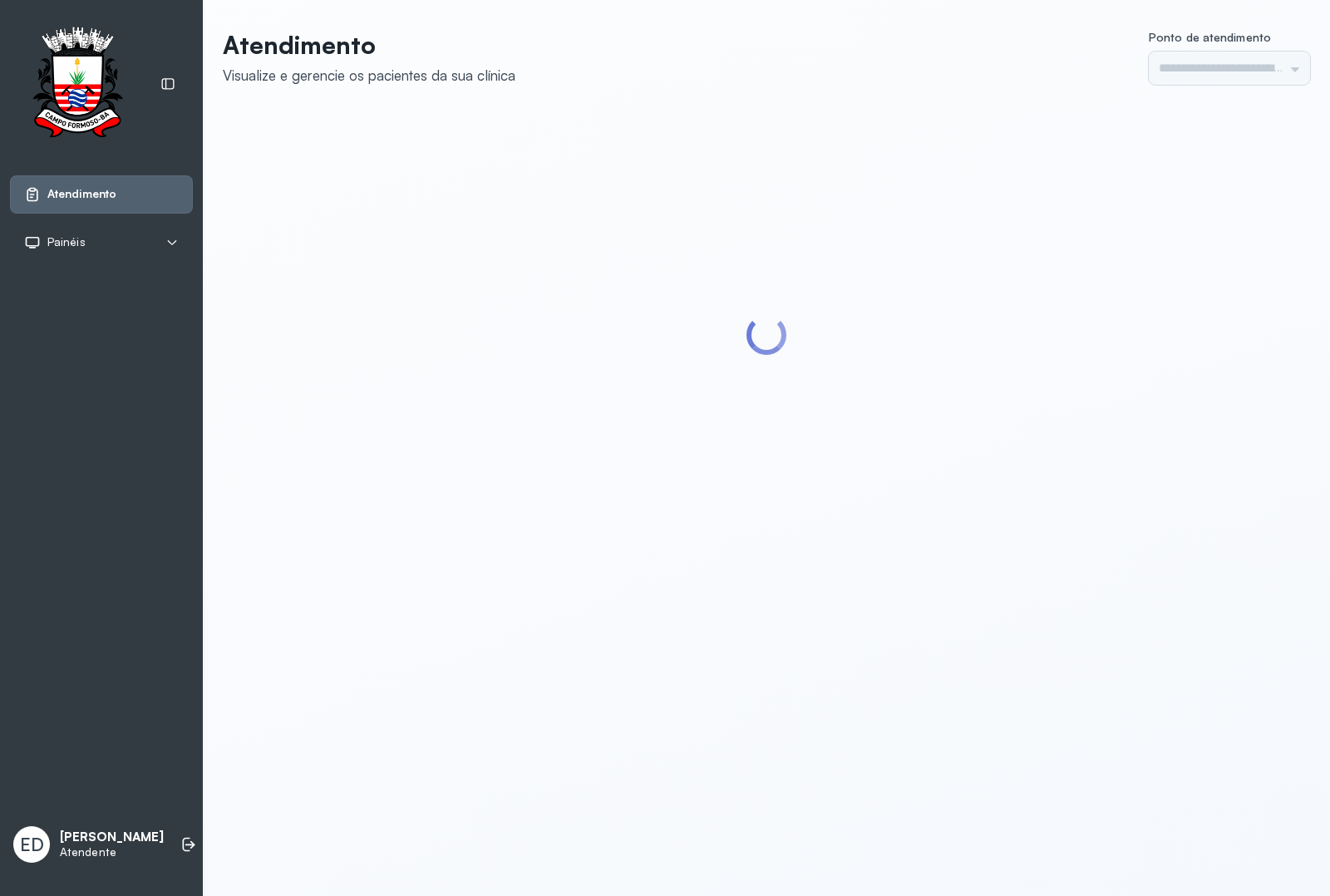
type input "*********"
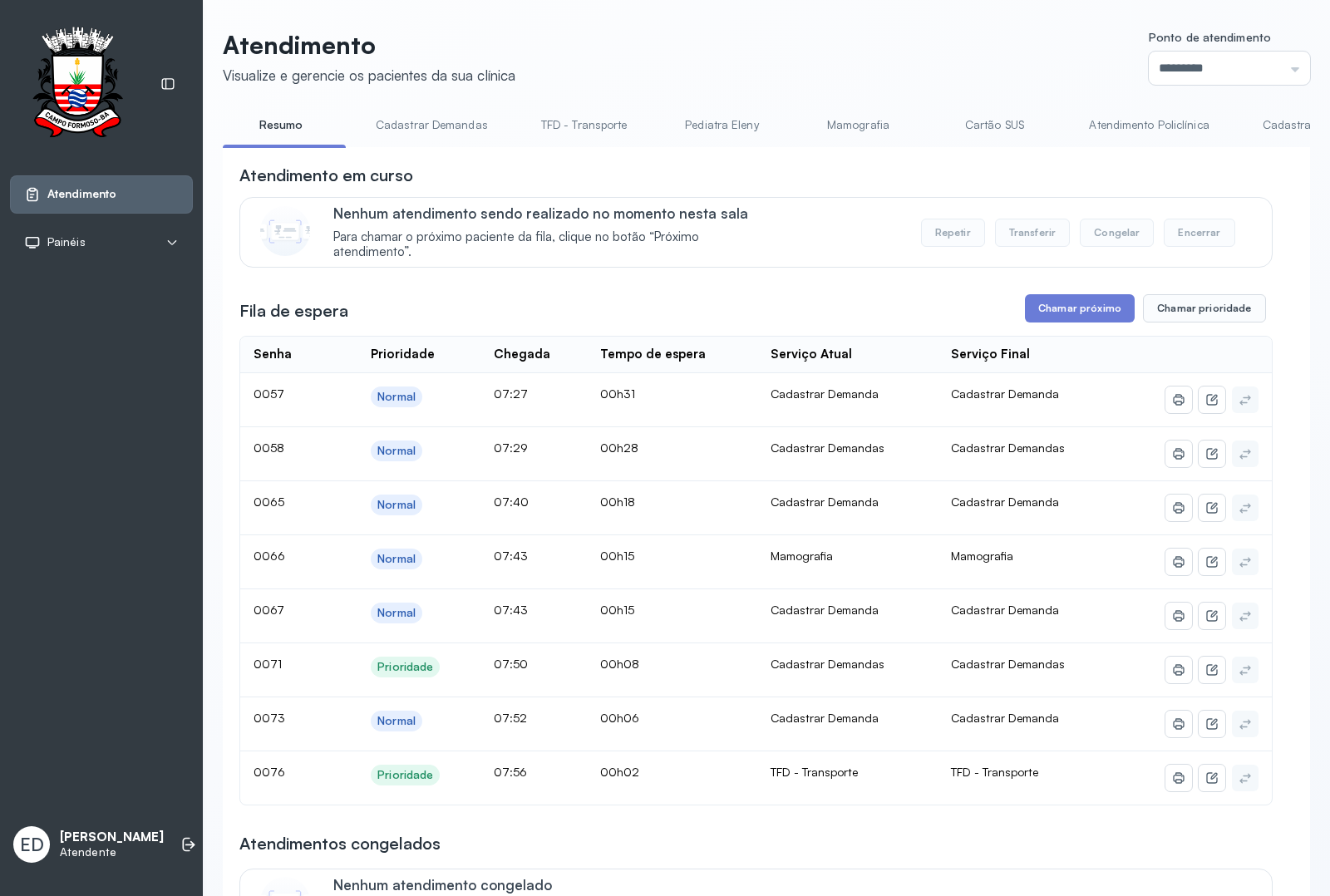
click at [1135, 121] on link "Atendimento Policlínica" at bounding box center [1148, 125] width 153 height 27
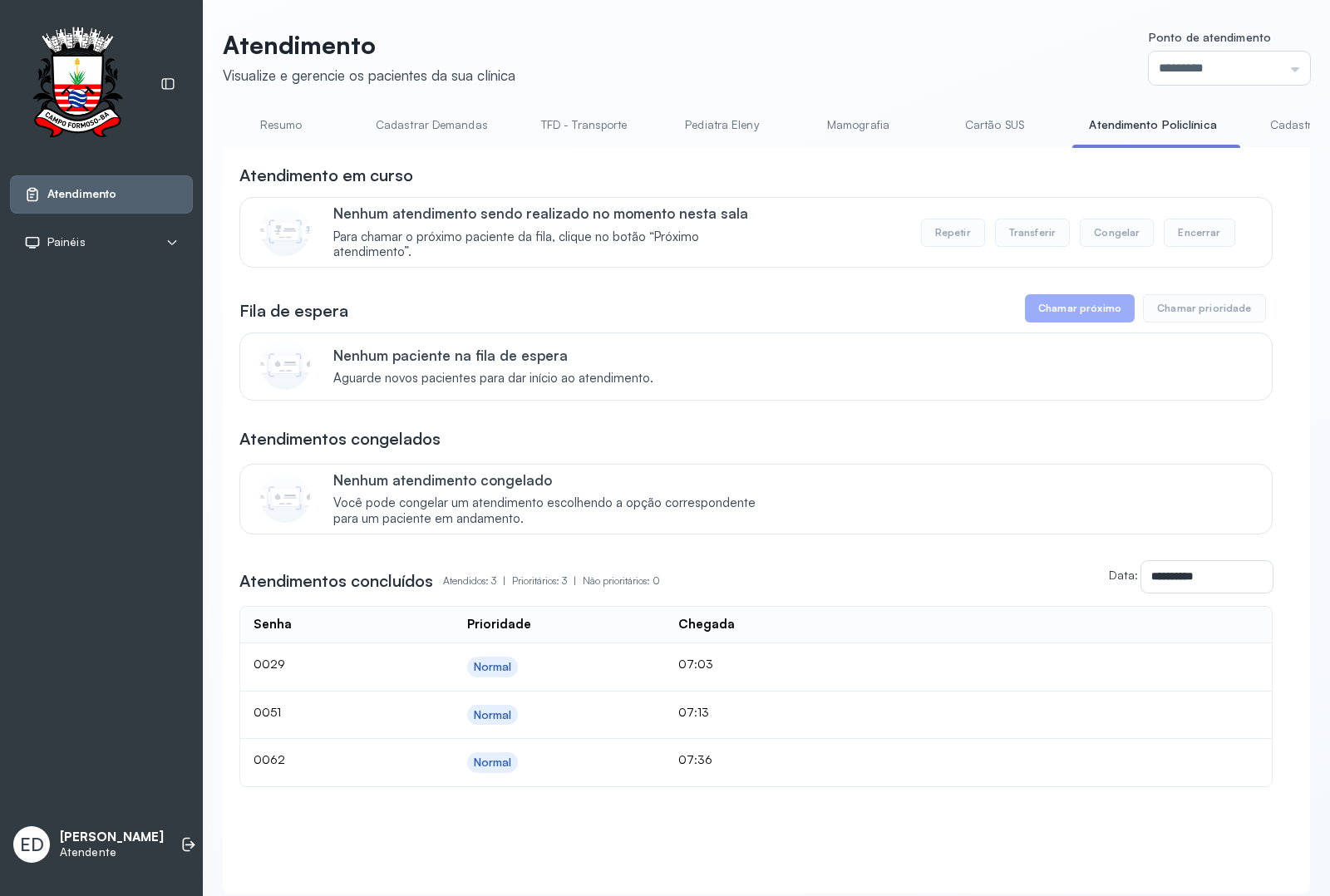
click at [277, 122] on link "Resumo" at bounding box center [280, 125] width 116 height 27
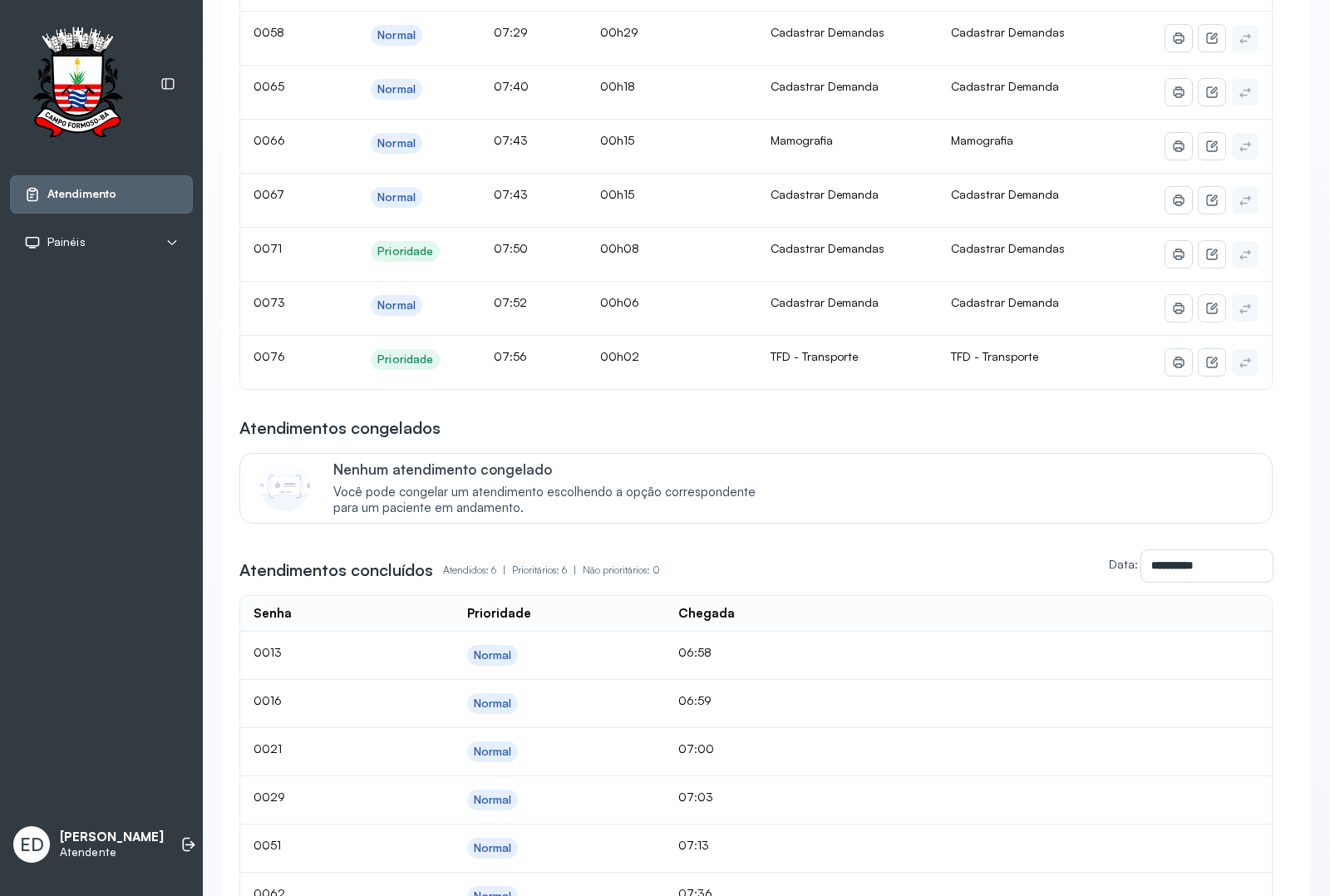
scroll to position [104, 0]
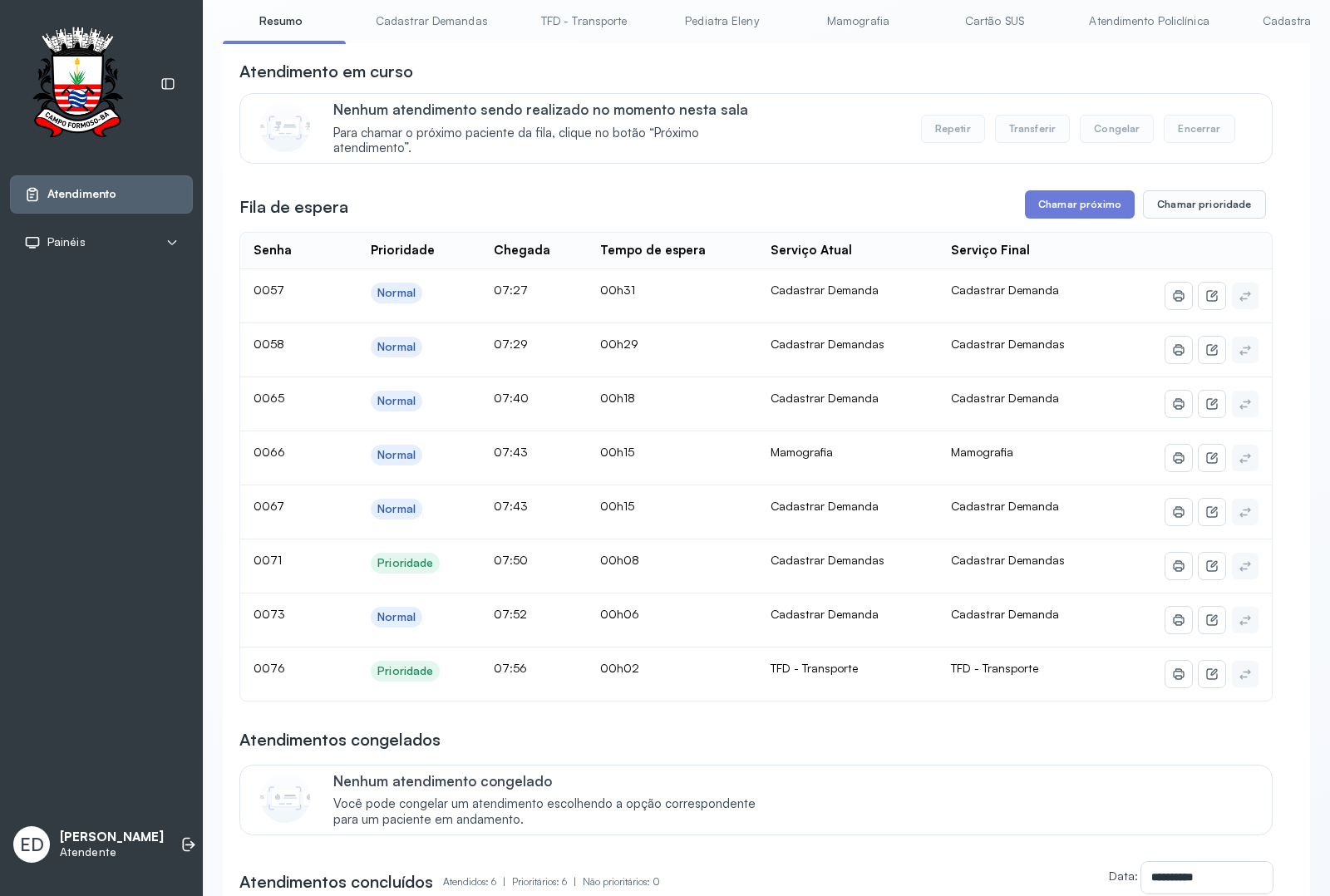
click at [1091, 229] on div "Atendimento em curso Nenhum atendimento sendo realizado no momento nesta sala P…" at bounding box center [755, 646] width 1033 height 1172
click at [1100, 208] on button "Chamar próximo" at bounding box center [1080, 204] width 110 height 28
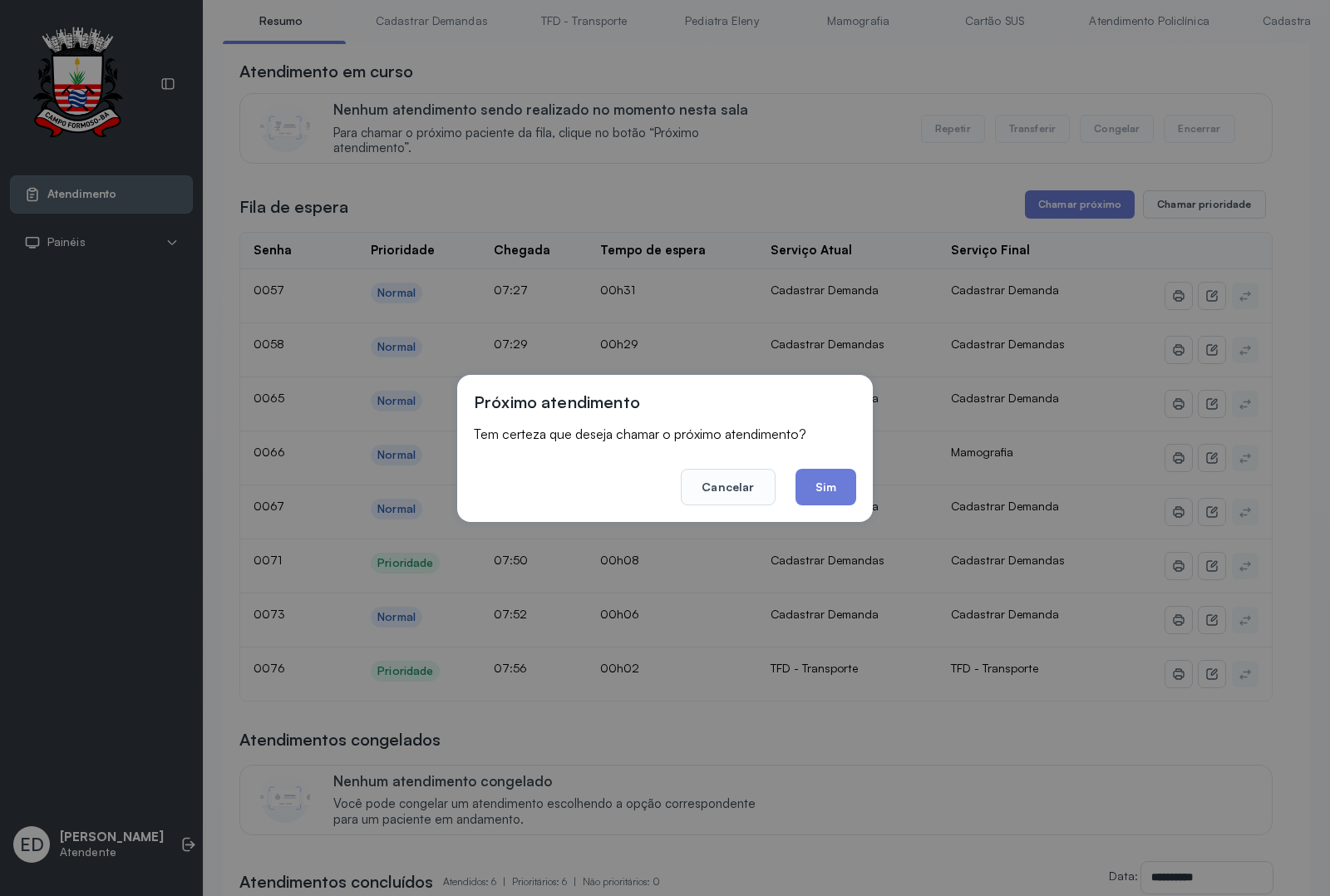
click at [820, 470] on button "Sim" at bounding box center [826, 487] width 60 height 37
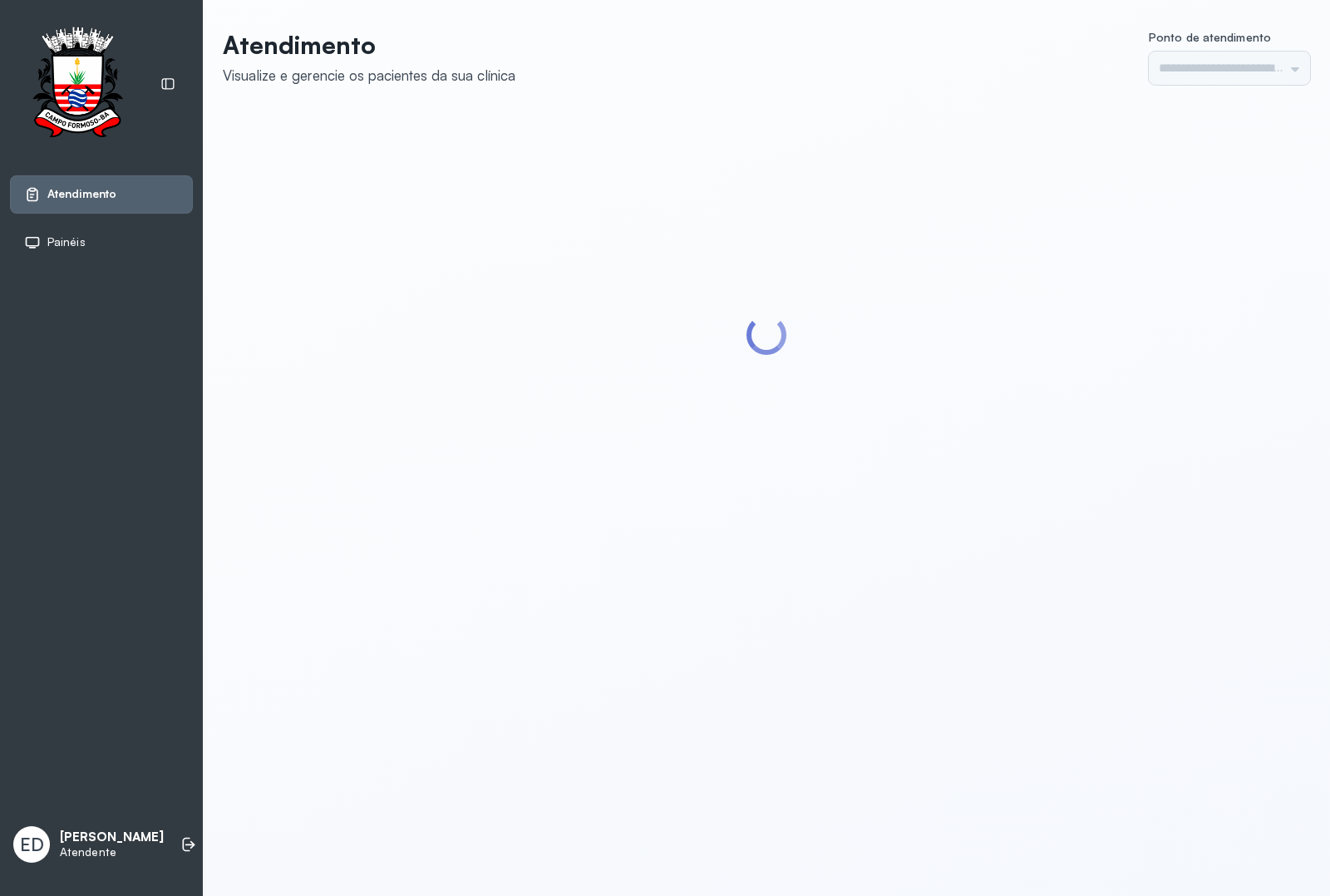
type input "*********"
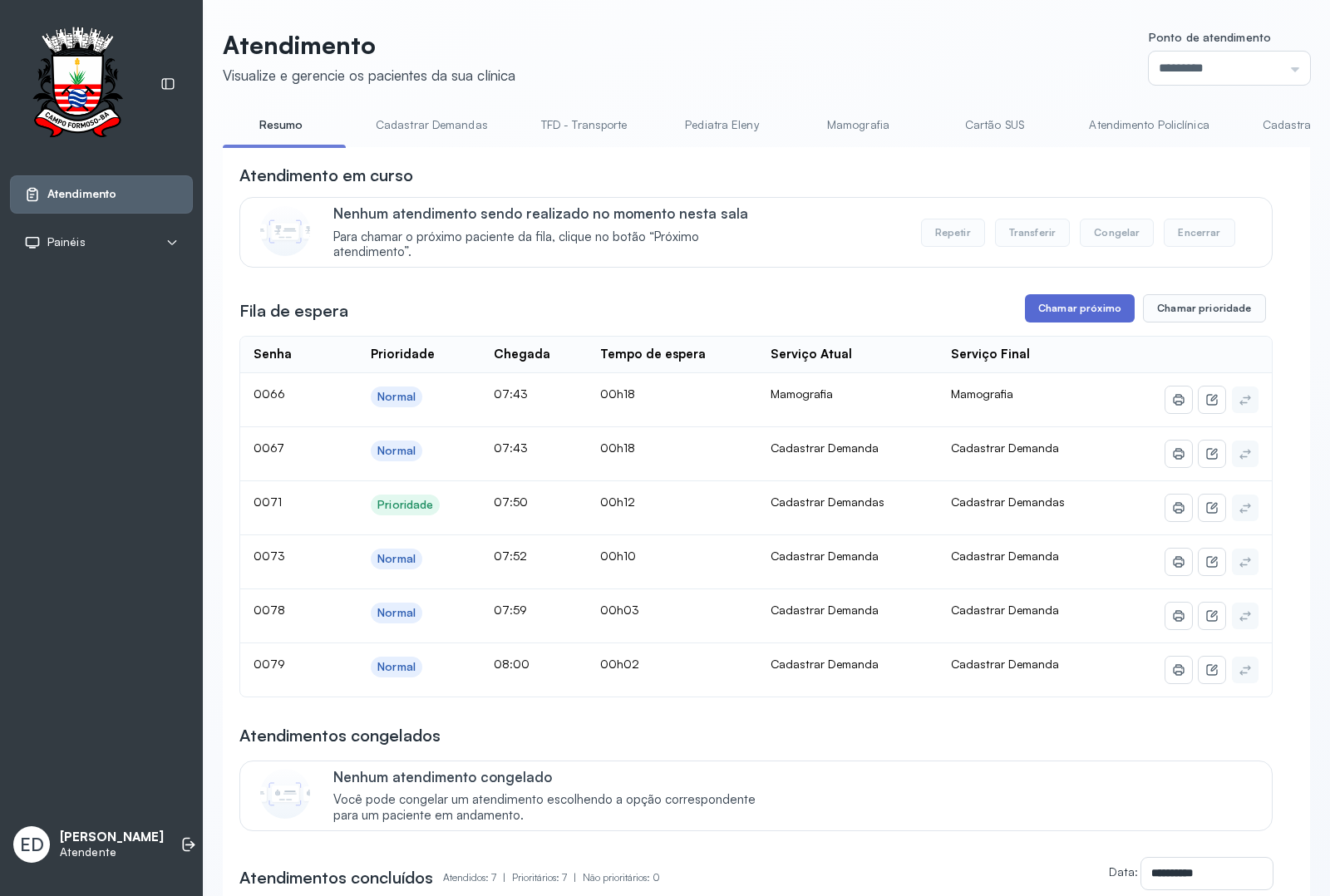
click at [1082, 310] on button "Chamar próximo" at bounding box center [1080, 308] width 110 height 28
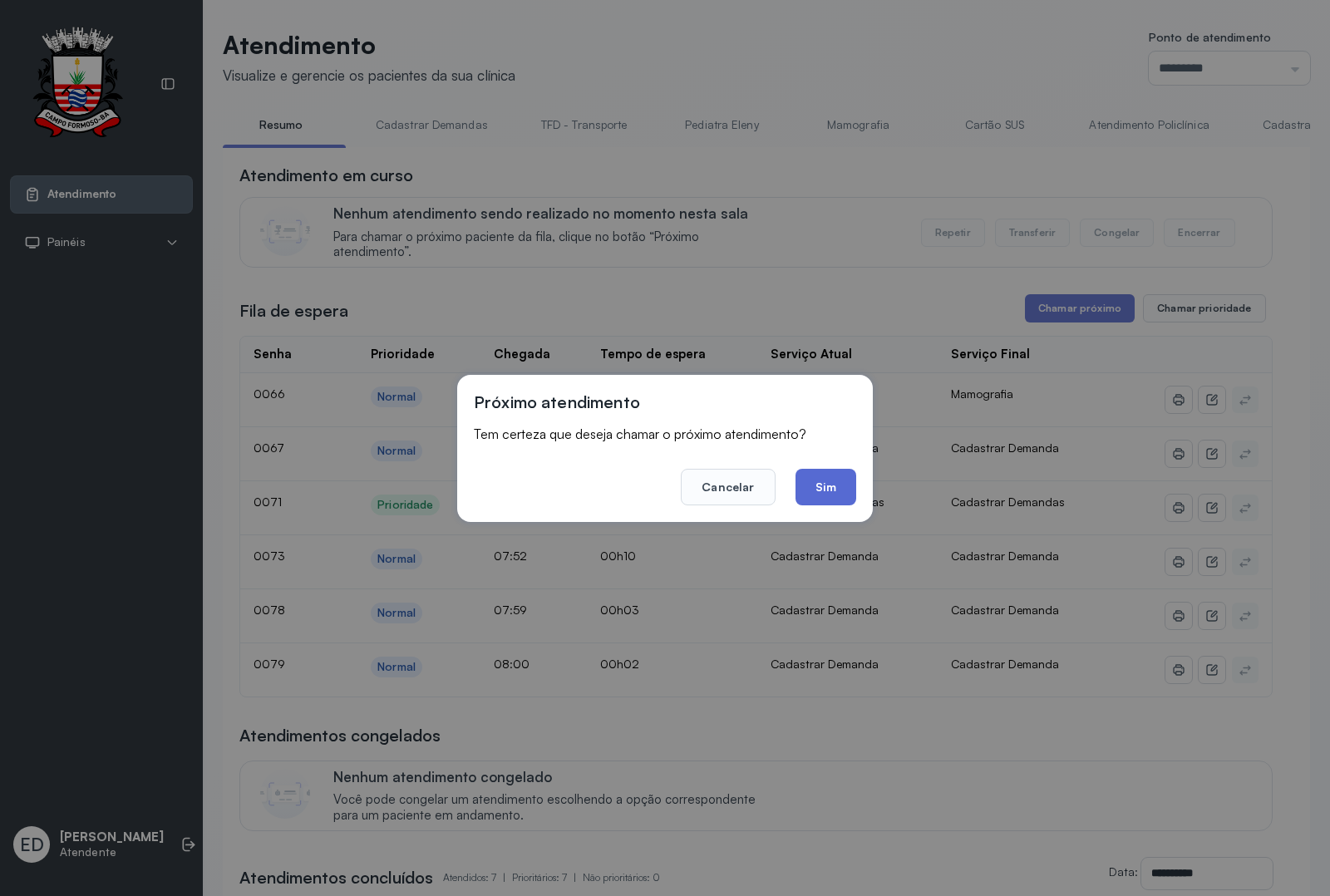
click at [836, 493] on button "Sim" at bounding box center [826, 487] width 60 height 37
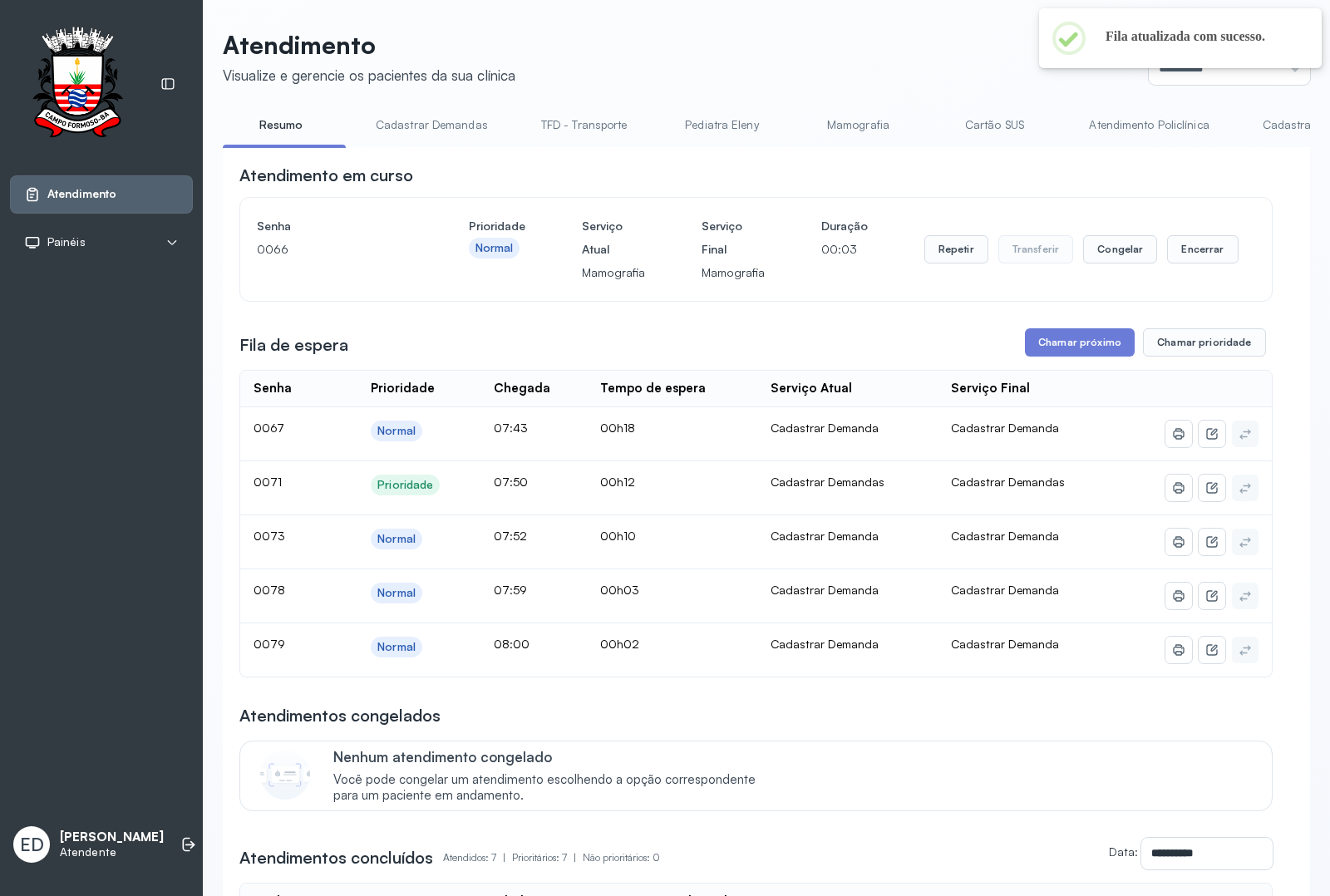
click at [860, 27] on div "Atendimento Visualize e gerencie os pacientes da sua clínica Ponto de atendimen…" at bounding box center [766, 705] width 1127 height 1410
click at [1188, 250] on button "Encerrar" at bounding box center [1202, 249] width 70 height 28
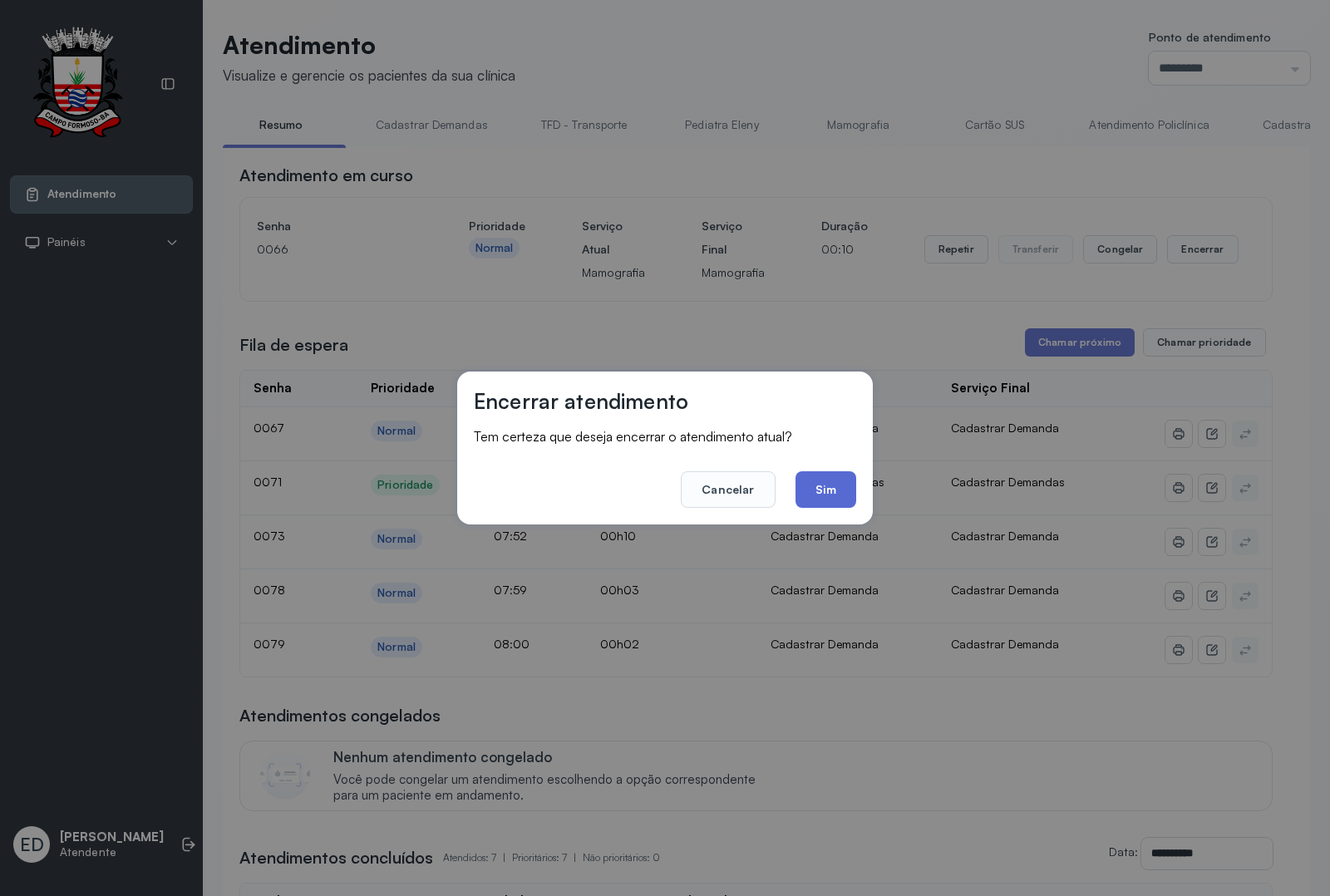
click at [833, 488] on button "Sim" at bounding box center [826, 490] width 60 height 37
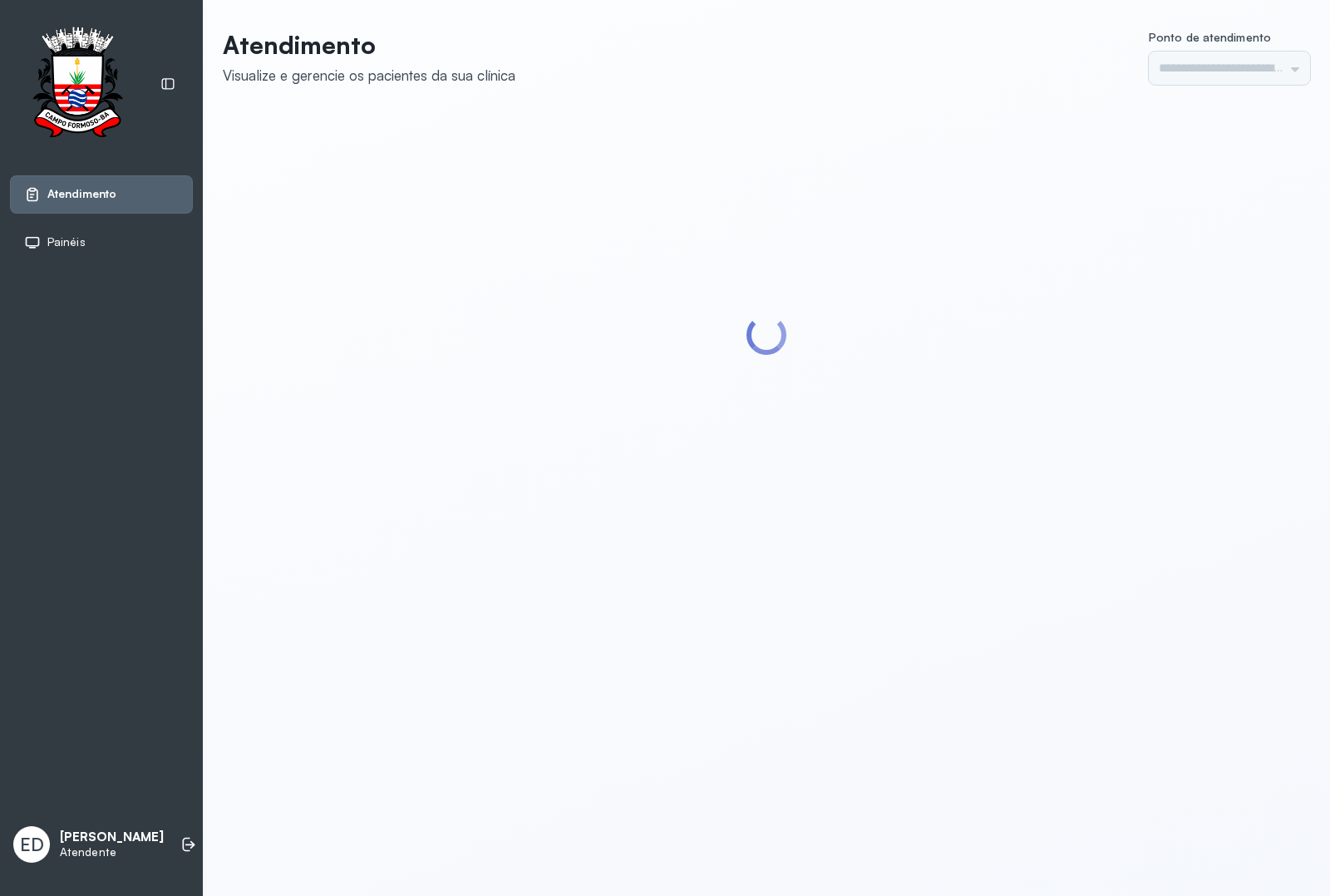
type input "*********"
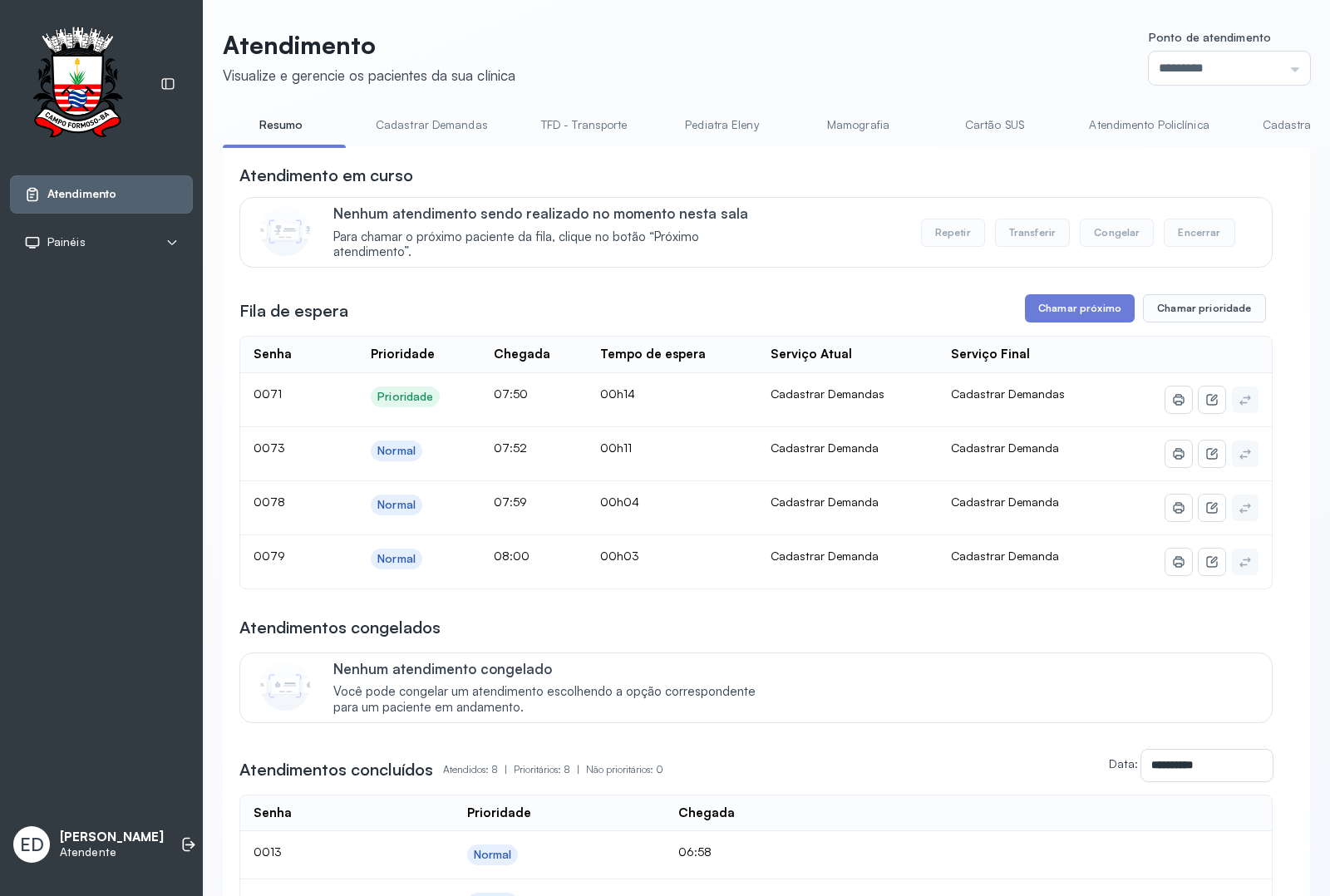
click at [1115, 119] on link "Atendimento Policlínica" at bounding box center [1148, 125] width 153 height 27
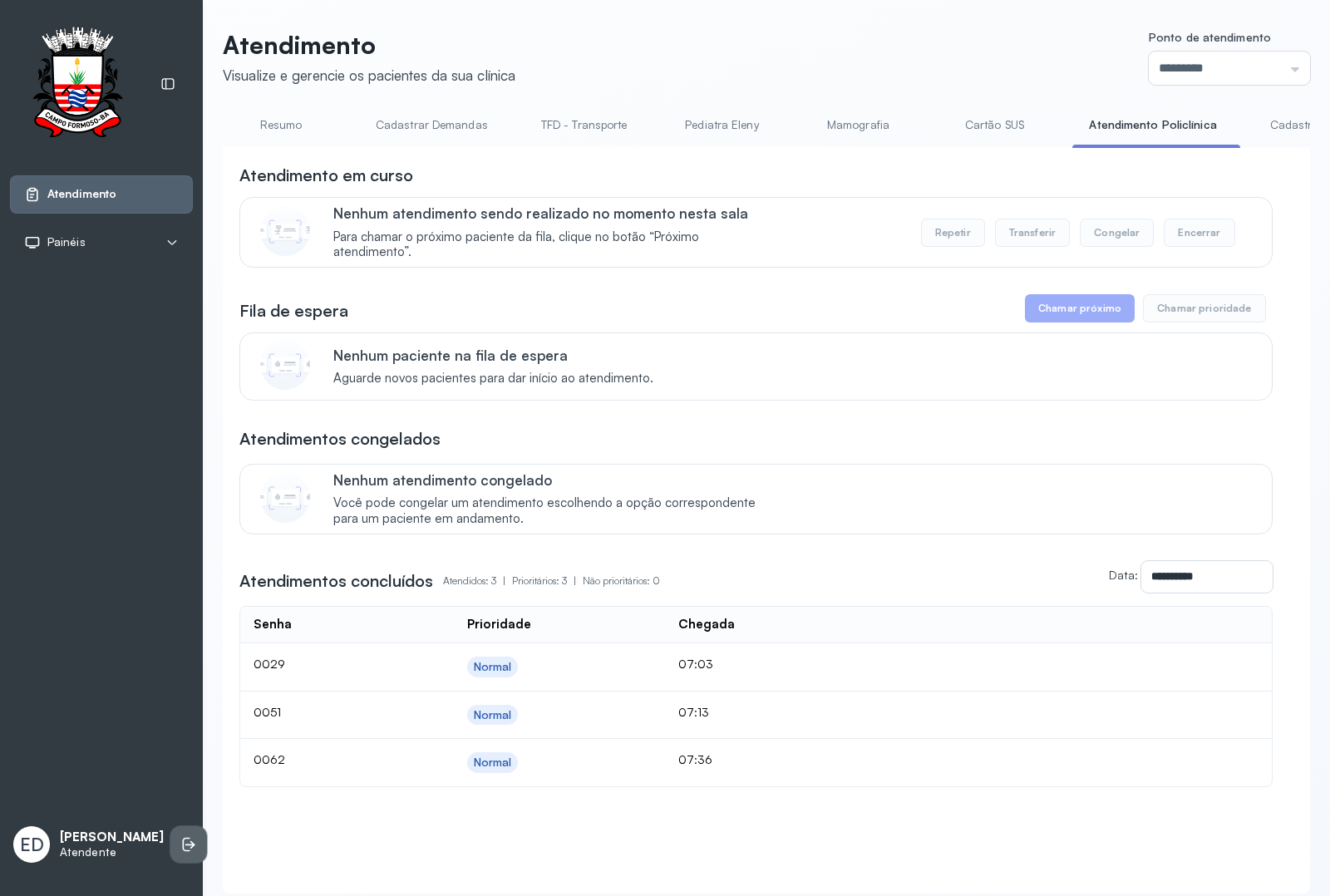
click at [185, 841] on icon at bounding box center [190, 845] width 10 height 7
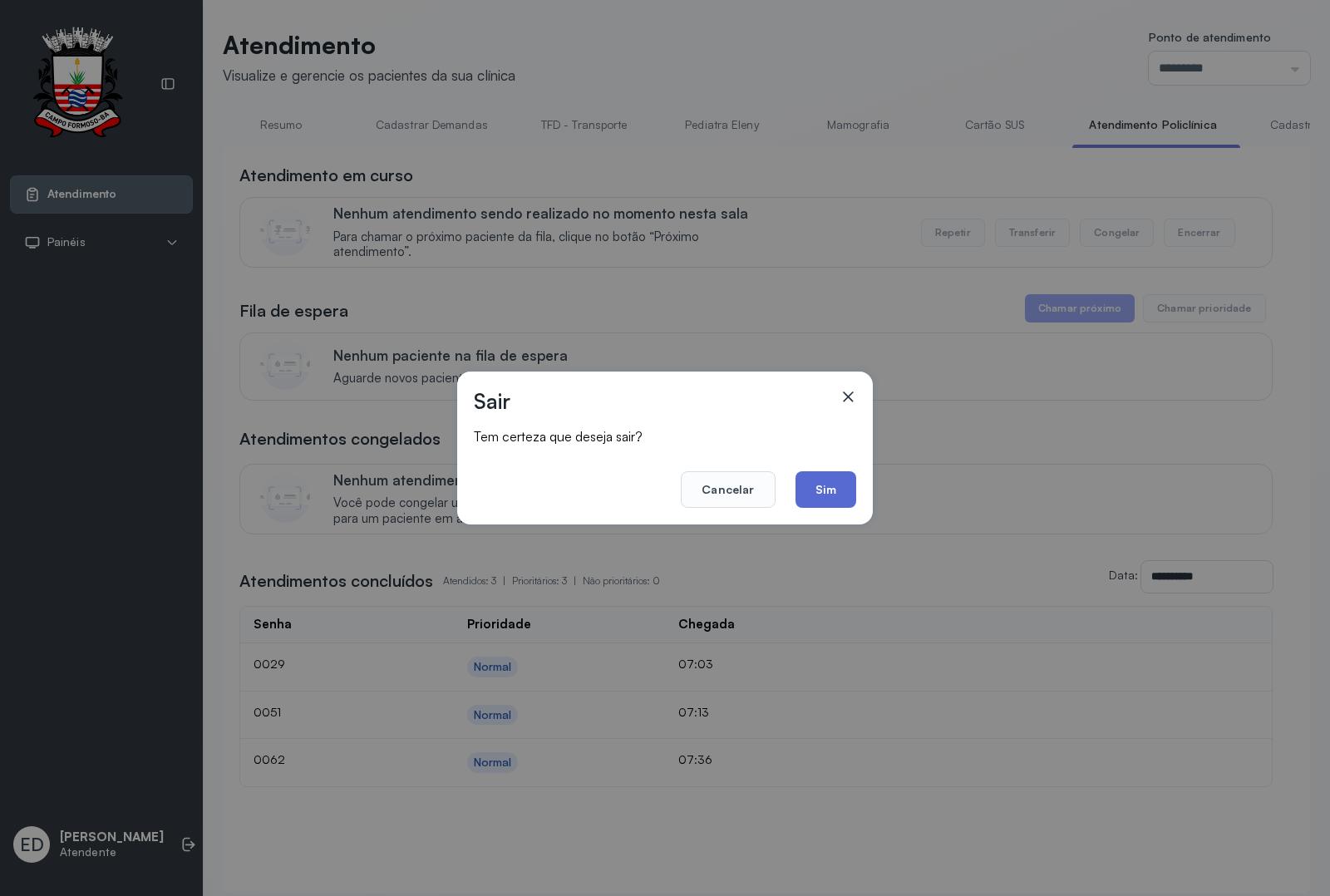
click at [821, 496] on button "Sim" at bounding box center [826, 490] width 60 height 37
